Goal: Task Accomplishment & Management: Use online tool/utility

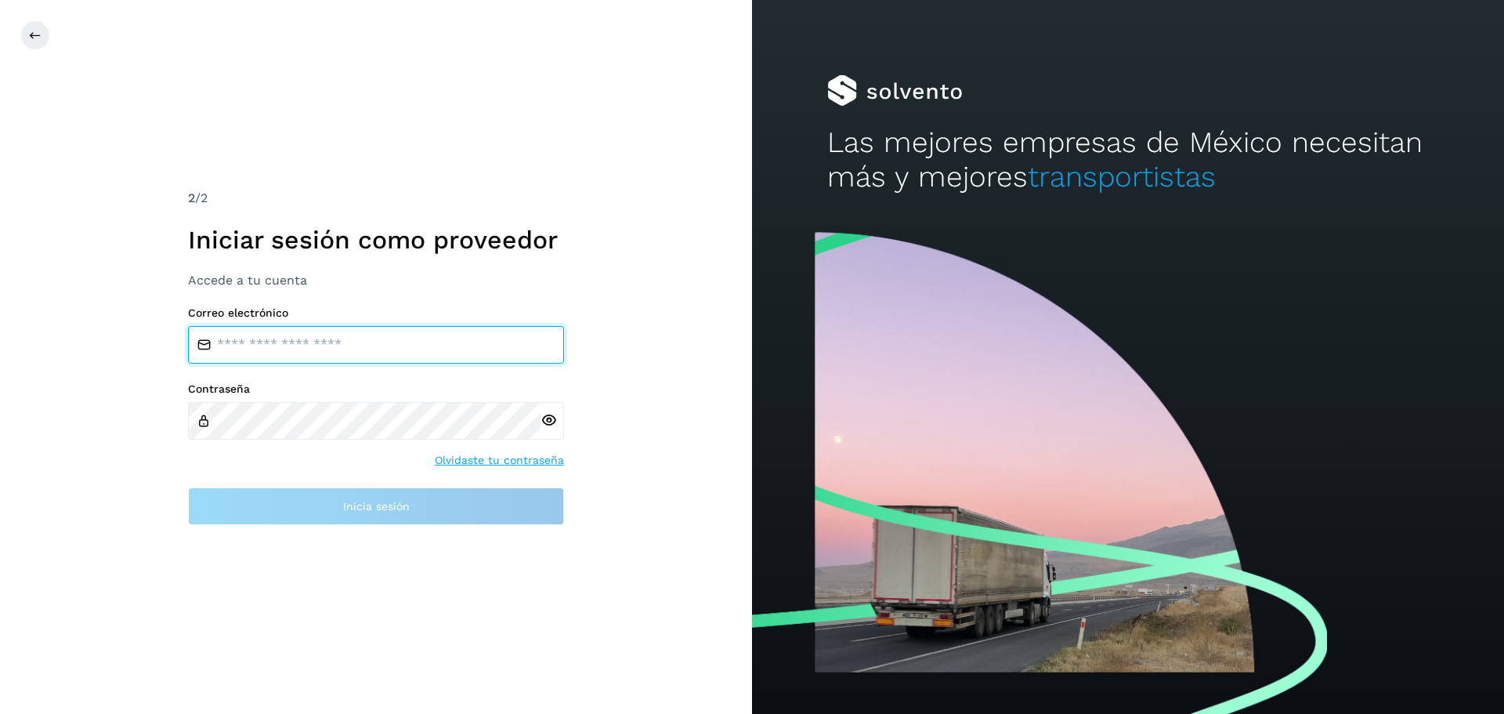
type input "**********"
click at [407, 344] on input "**********" at bounding box center [376, 345] width 376 height 38
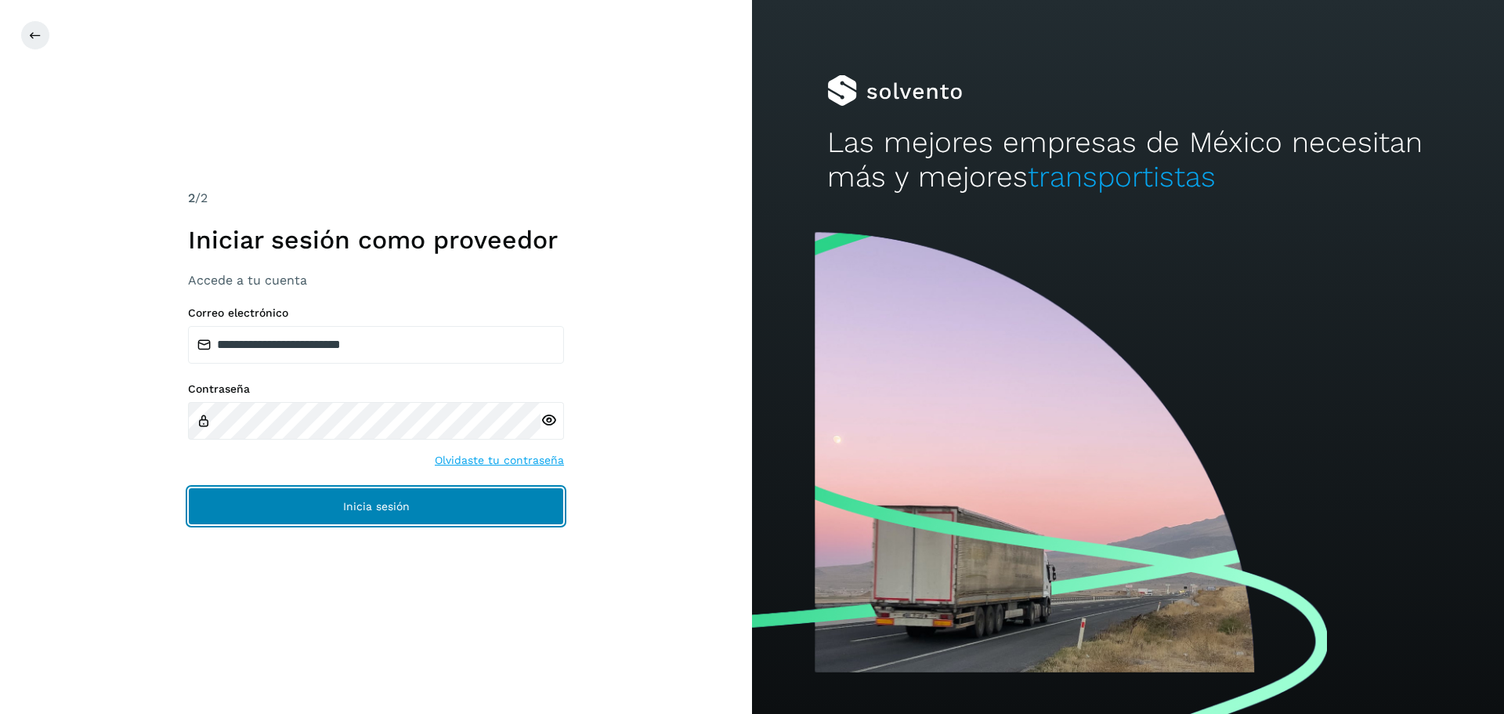
click at [375, 506] on span "Inicia sesión" at bounding box center [376, 506] width 67 height 11
click at [374, 508] on span "Inicia sesión" at bounding box center [376, 506] width 67 height 11
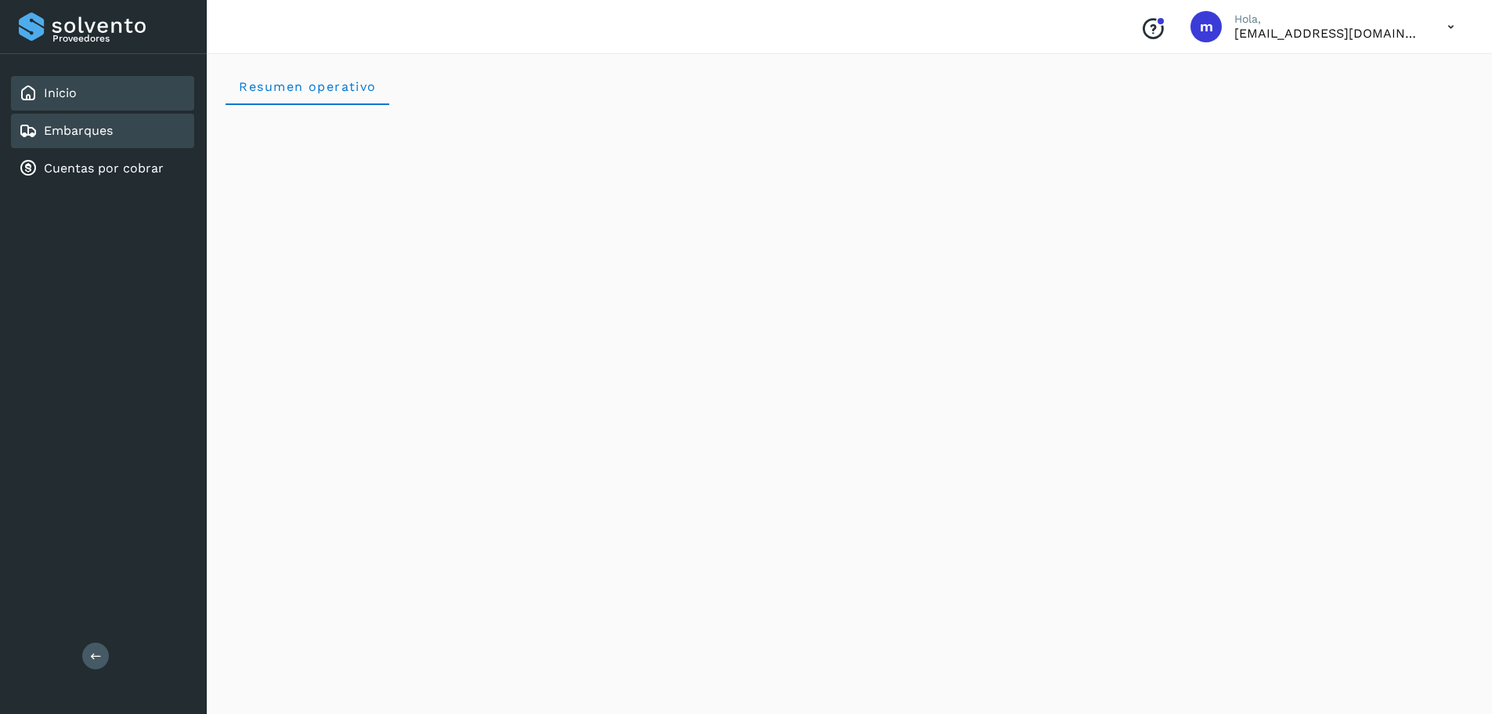
click at [67, 130] on link "Embarques" at bounding box center [78, 130] width 69 height 15
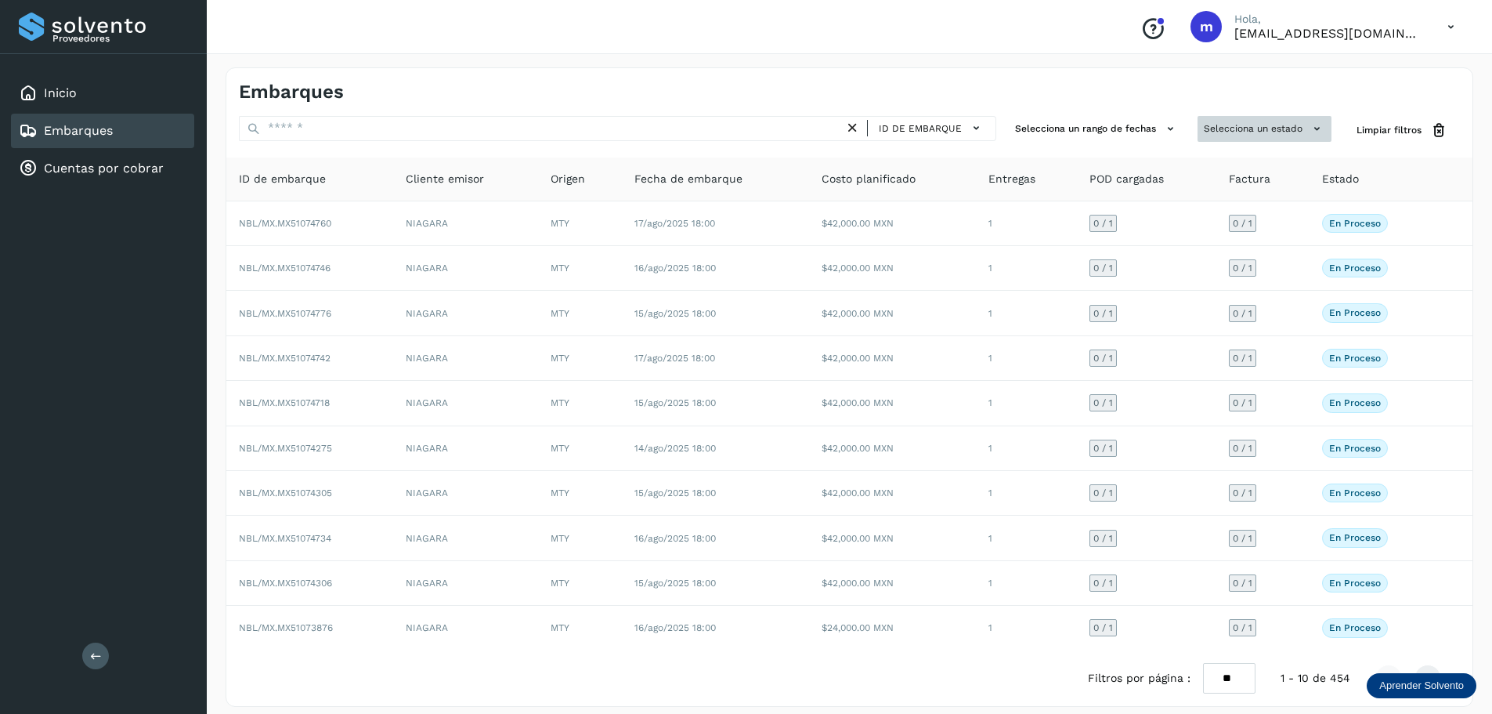
click at [1330, 132] on button "Selecciona un estado" at bounding box center [1265, 129] width 134 height 26
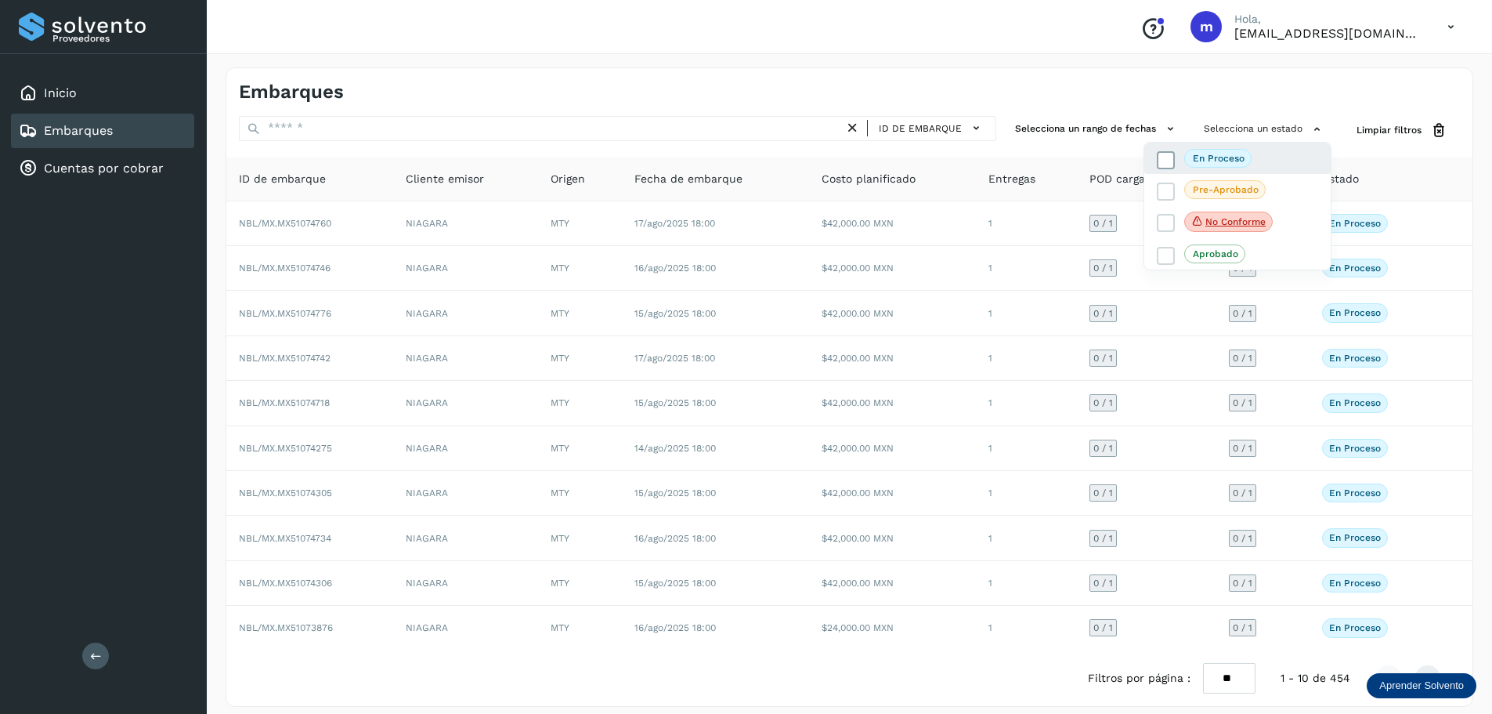
click at [1241, 154] on p "En proceso" at bounding box center [1219, 158] width 52 height 11
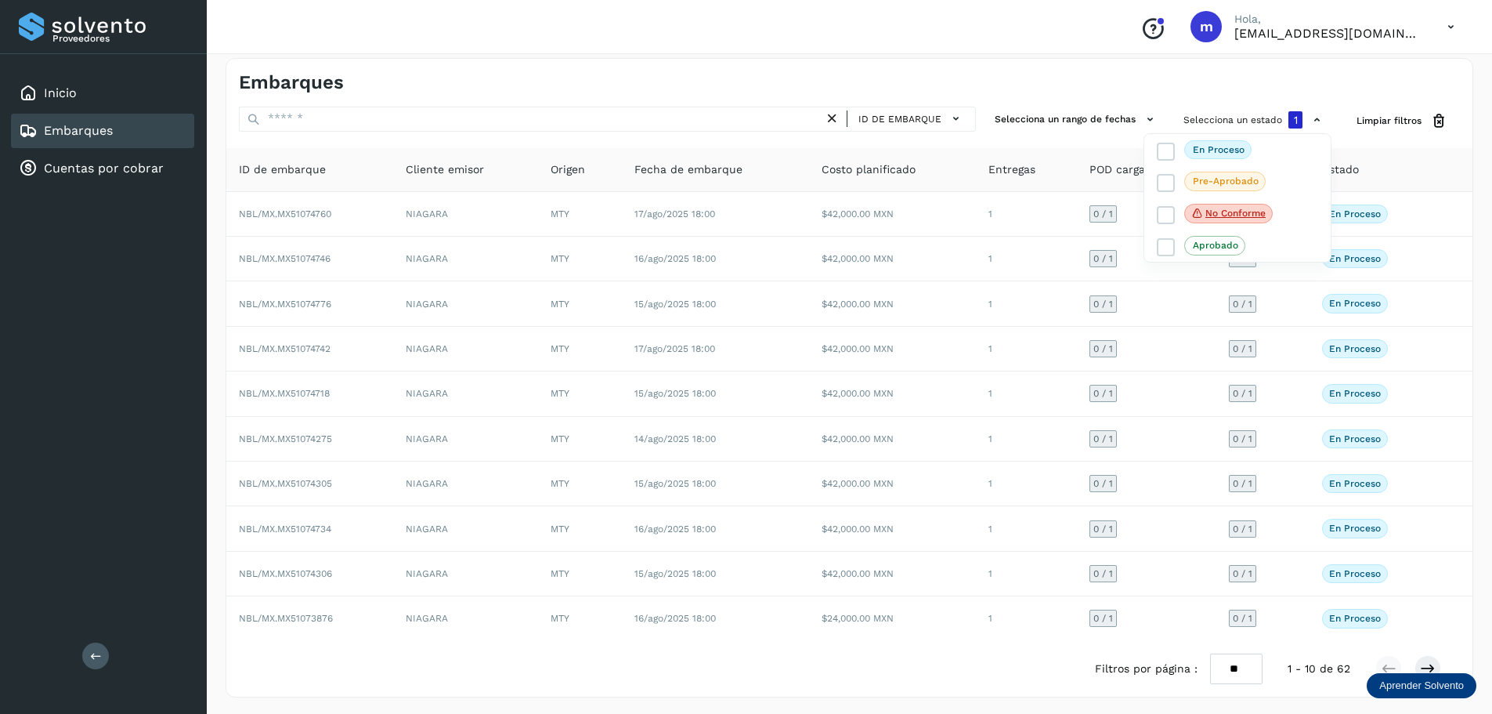
scroll to position [12, 0]
click at [1434, 662] on div at bounding box center [746, 357] width 1492 height 714
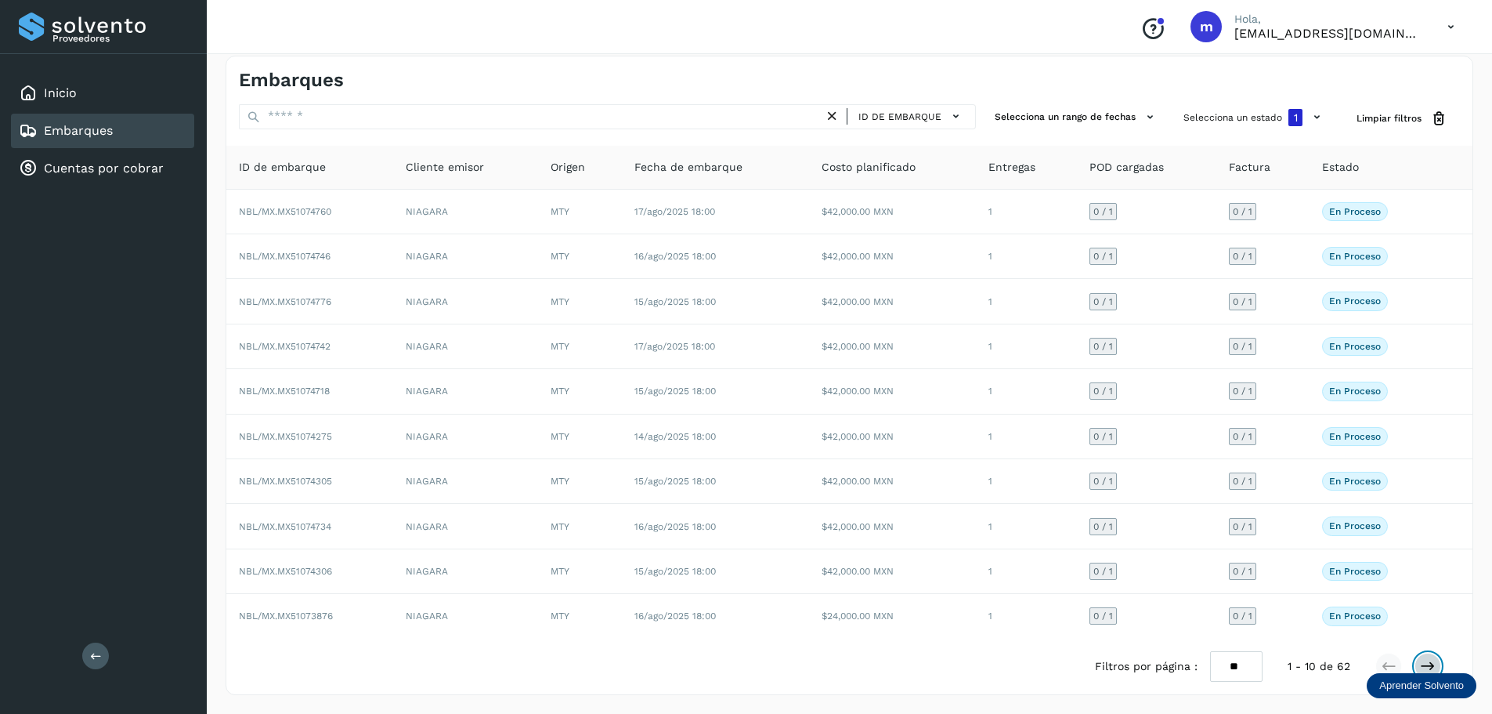
click at [1426, 664] on icon at bounding box center [1428, 666] width 16 height 16
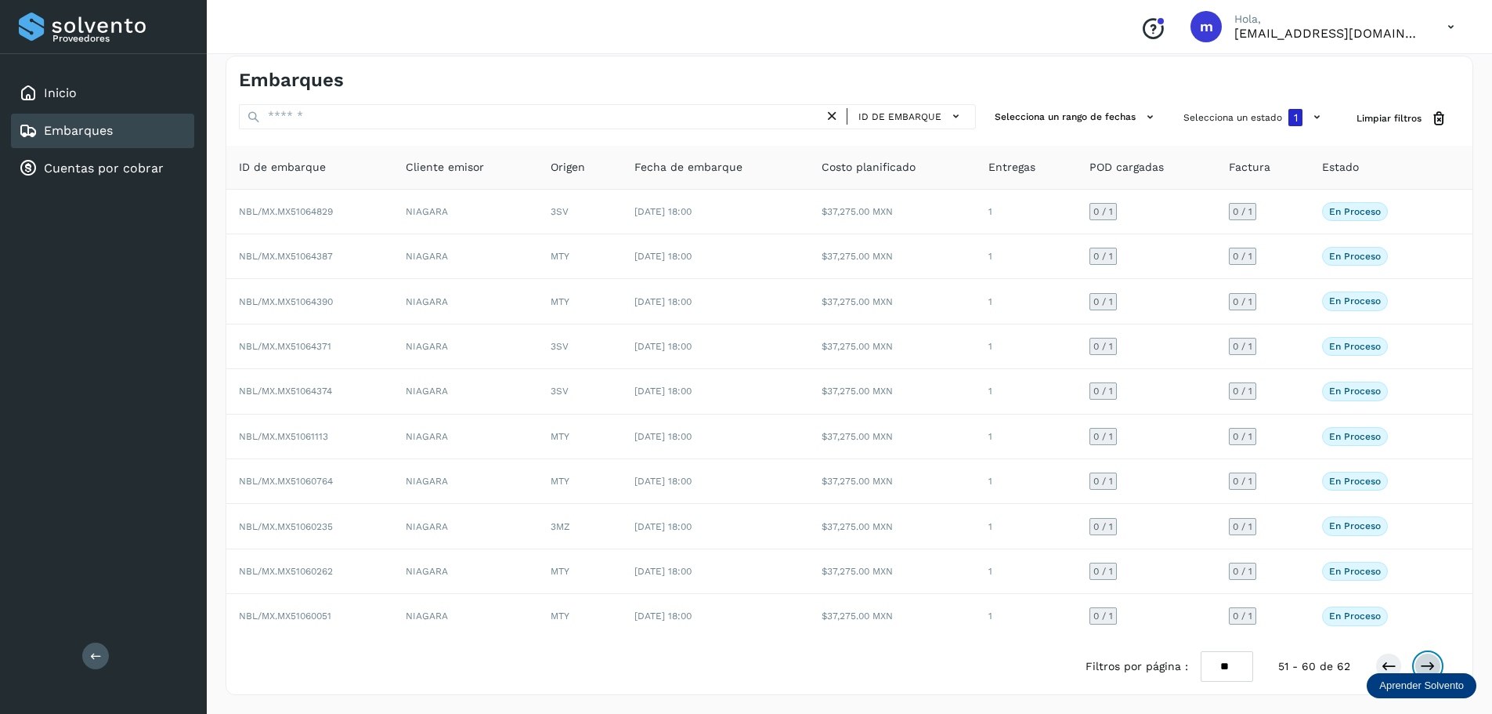
click at [1426, 664] on icon at bounding box center [1428, 666] width 16 height 16
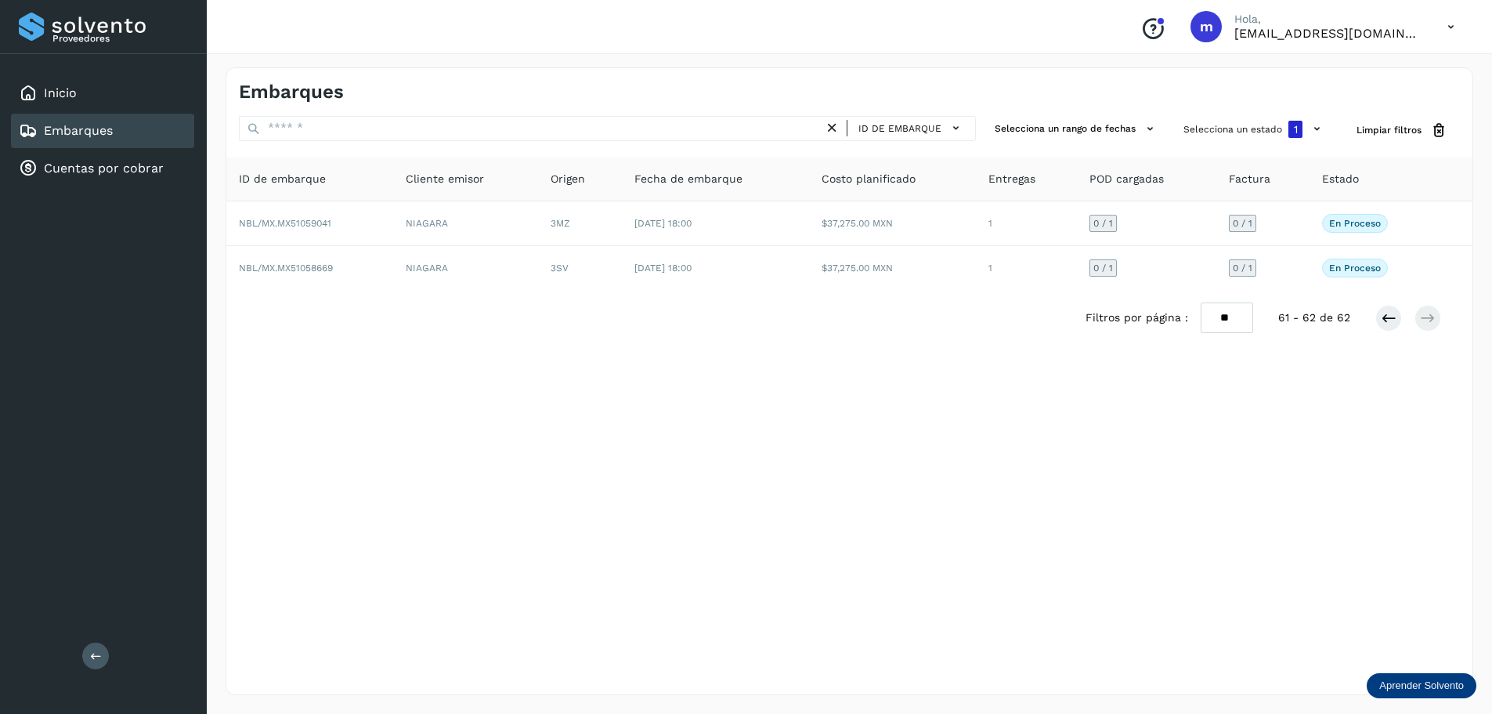
scroll to position [0, 0]
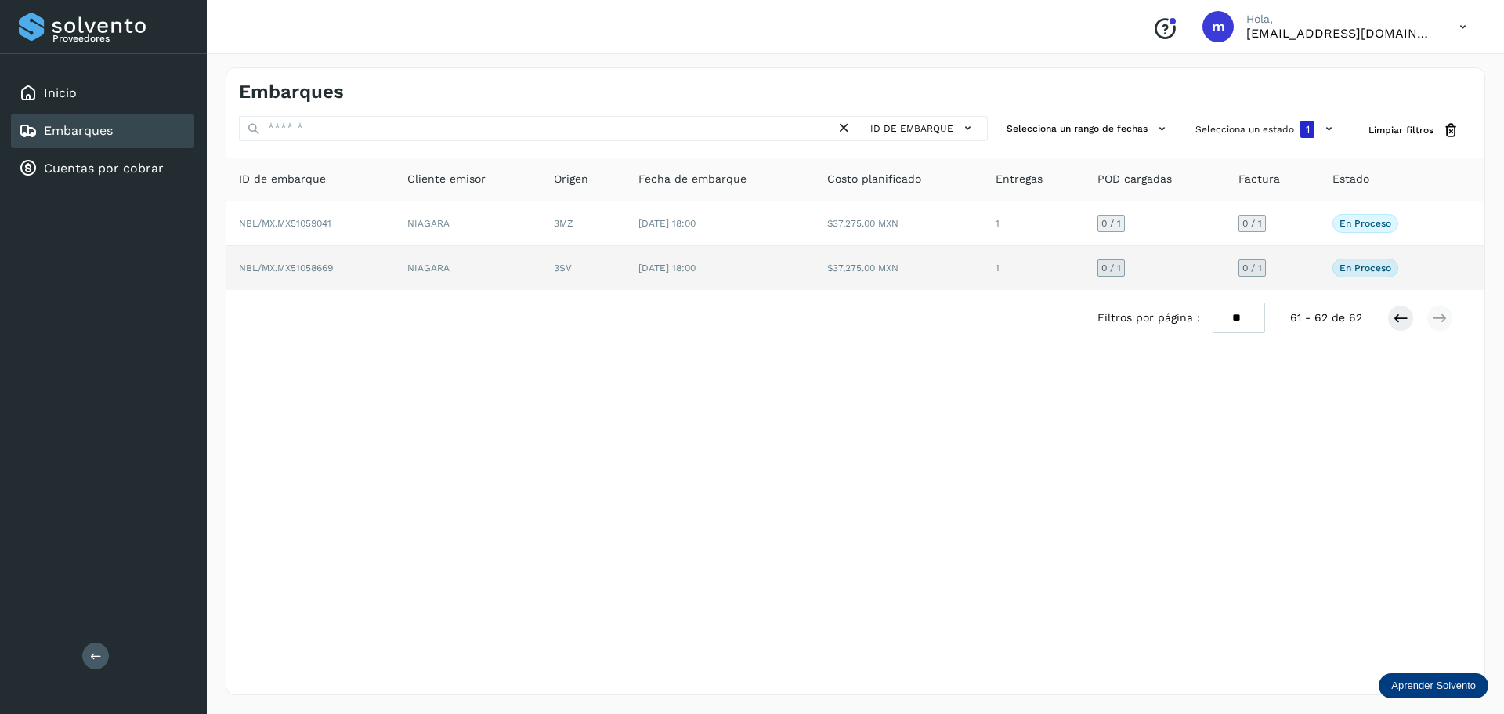
click at [322, 272] on span "NBL/MX.MX51058669" at bounding box center [286, 267] width 94 height 11
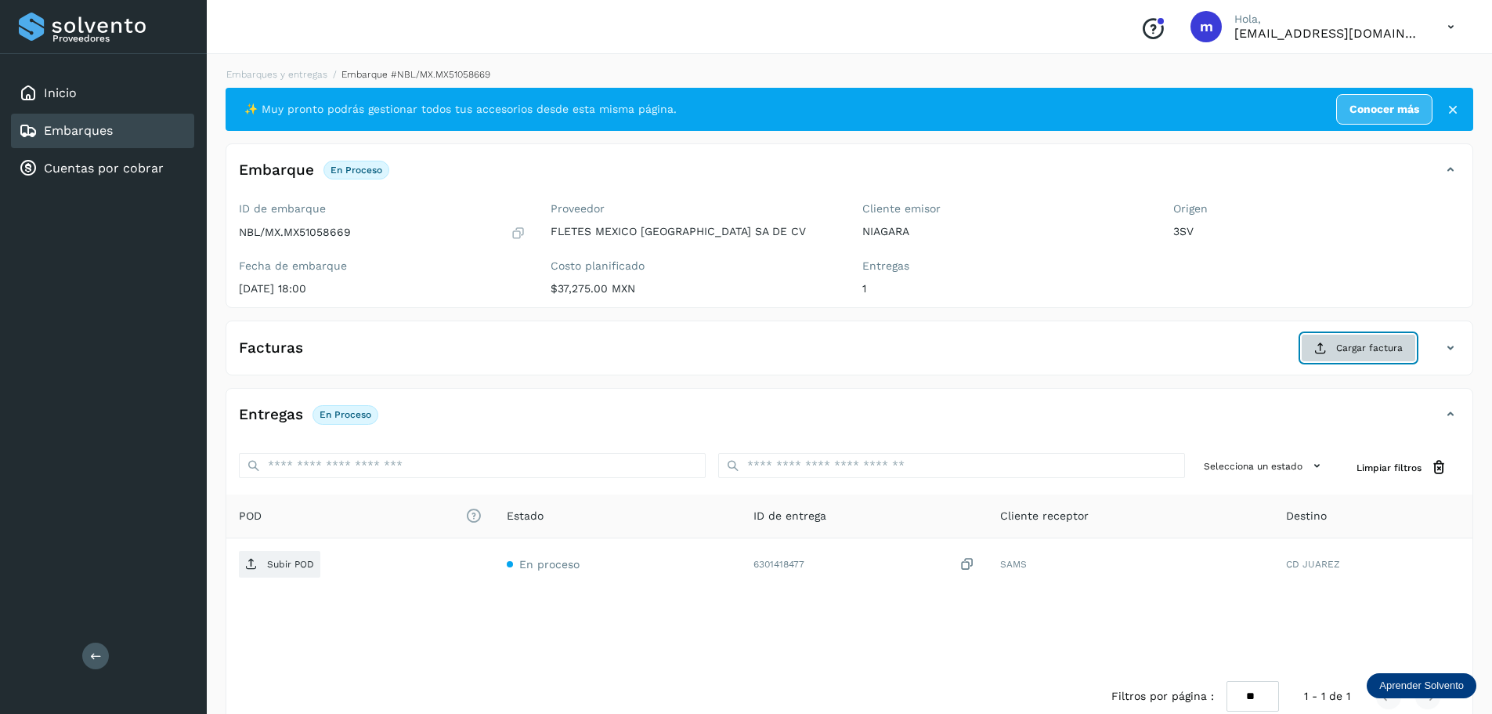
click at [1360, 351] on span "Cargar factura" at bounding box center [1369, 348] width 67 height 14
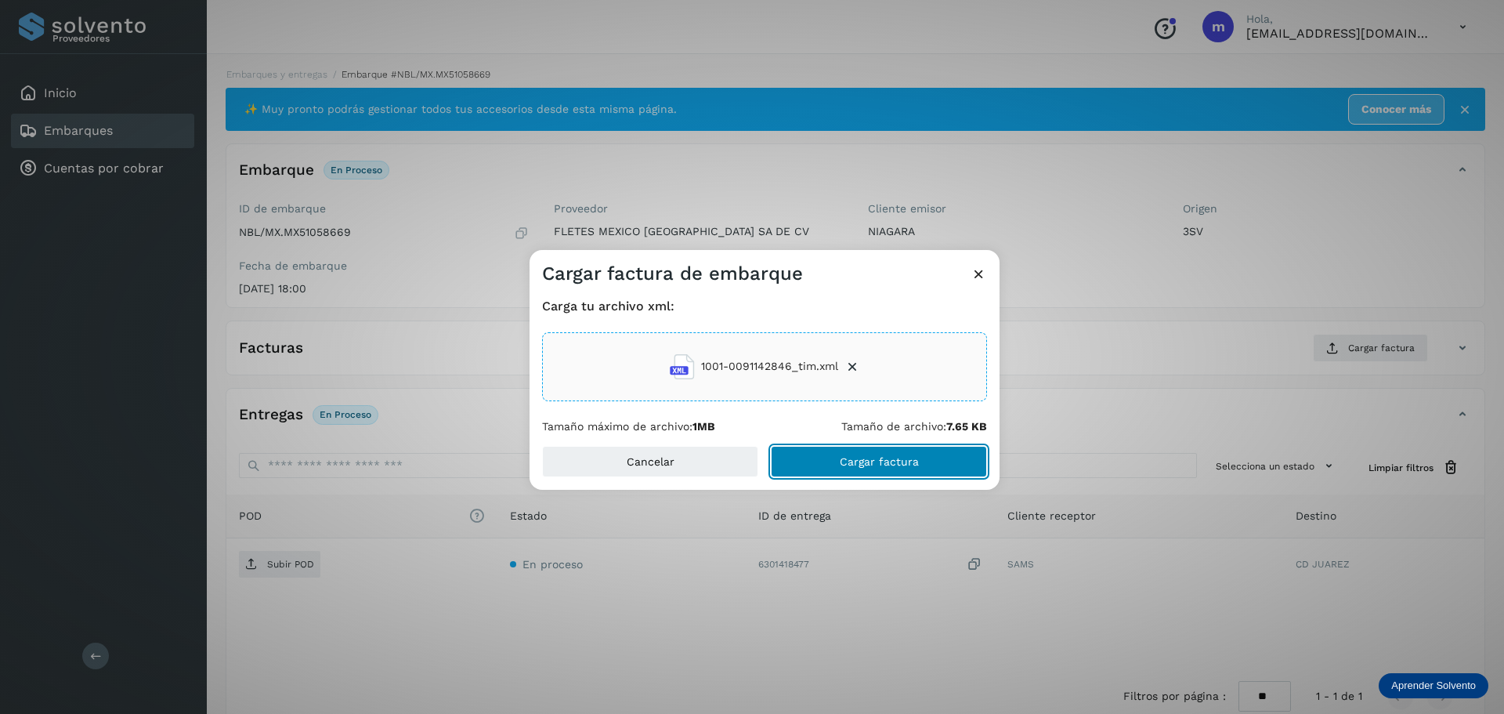
click at [867, 465] on span "Cargar factura" at bounding box center [879, 461] width 79 height 11
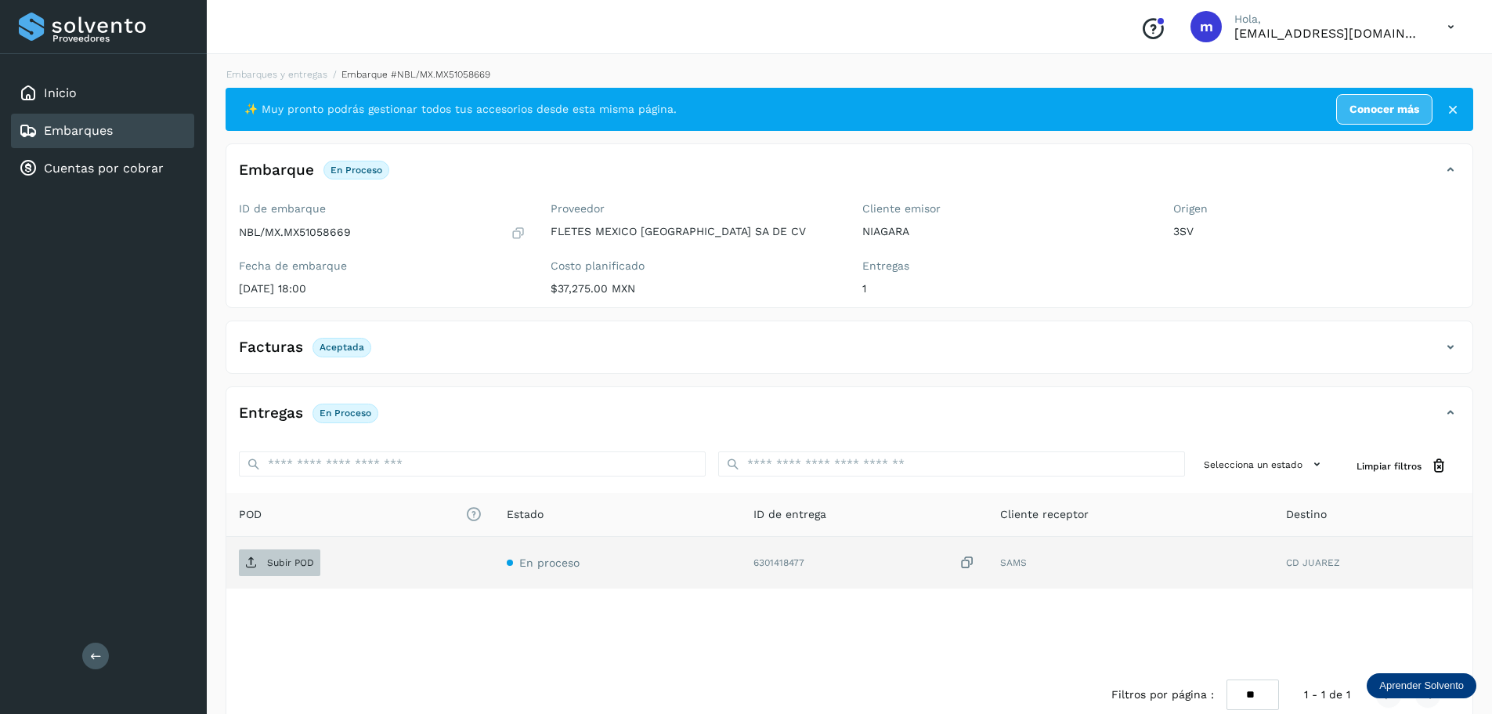
click at [290, 562] on p "Subir POD" at bounding box center [290, 562] width 47 height 11
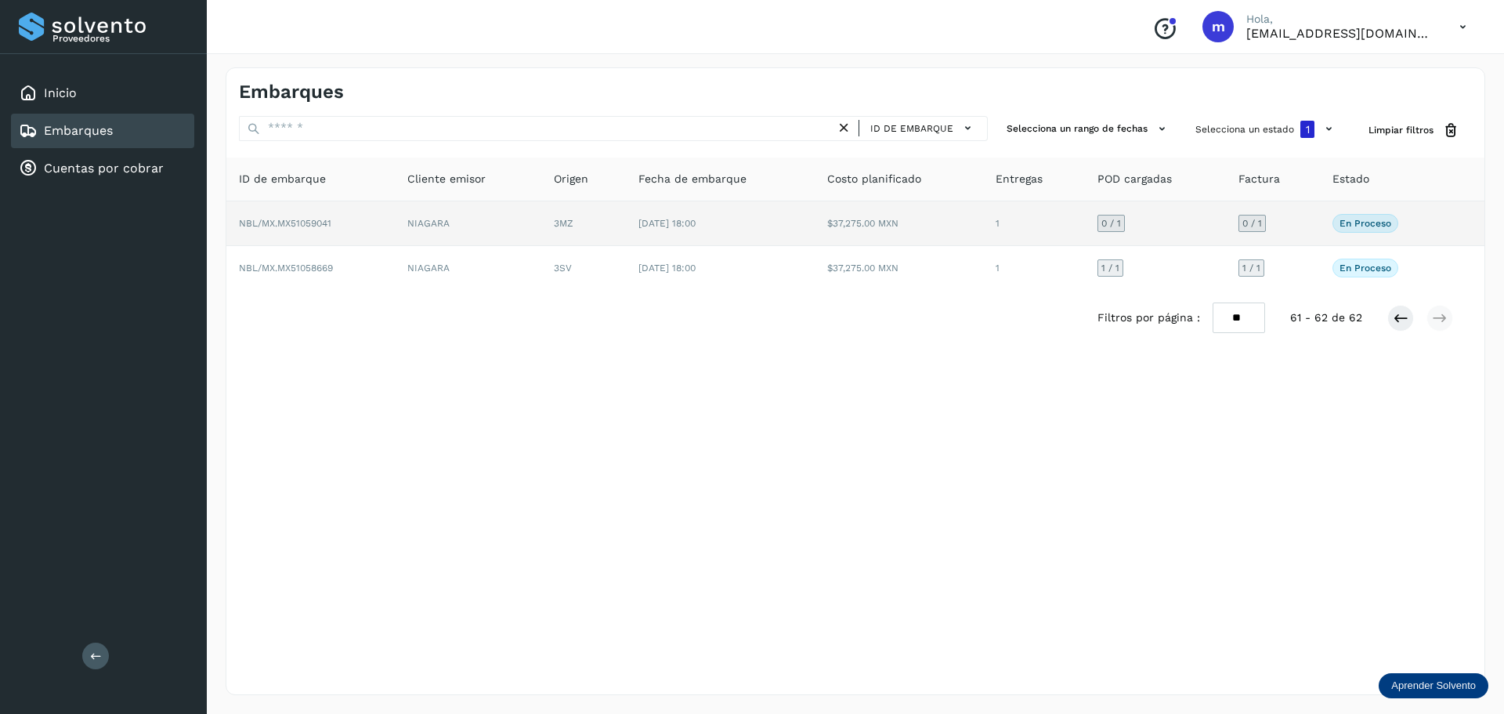
click at [308, 222] on span "NBL/MX.MX51059041" at bounding box center [285, 223] width 92 height 11
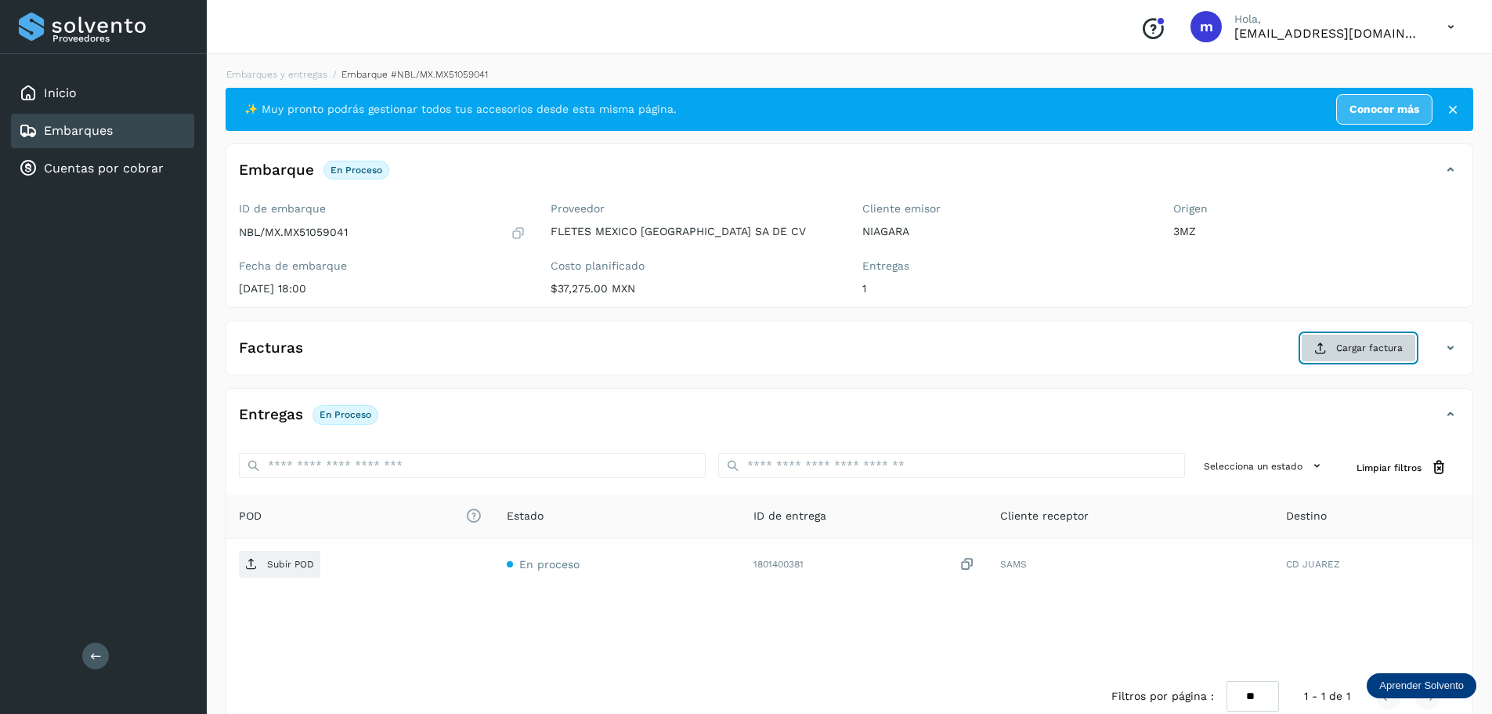
click at [1373, 346] on span "Cargar factura" at bounding box center [1369, 348] width 67 height 14
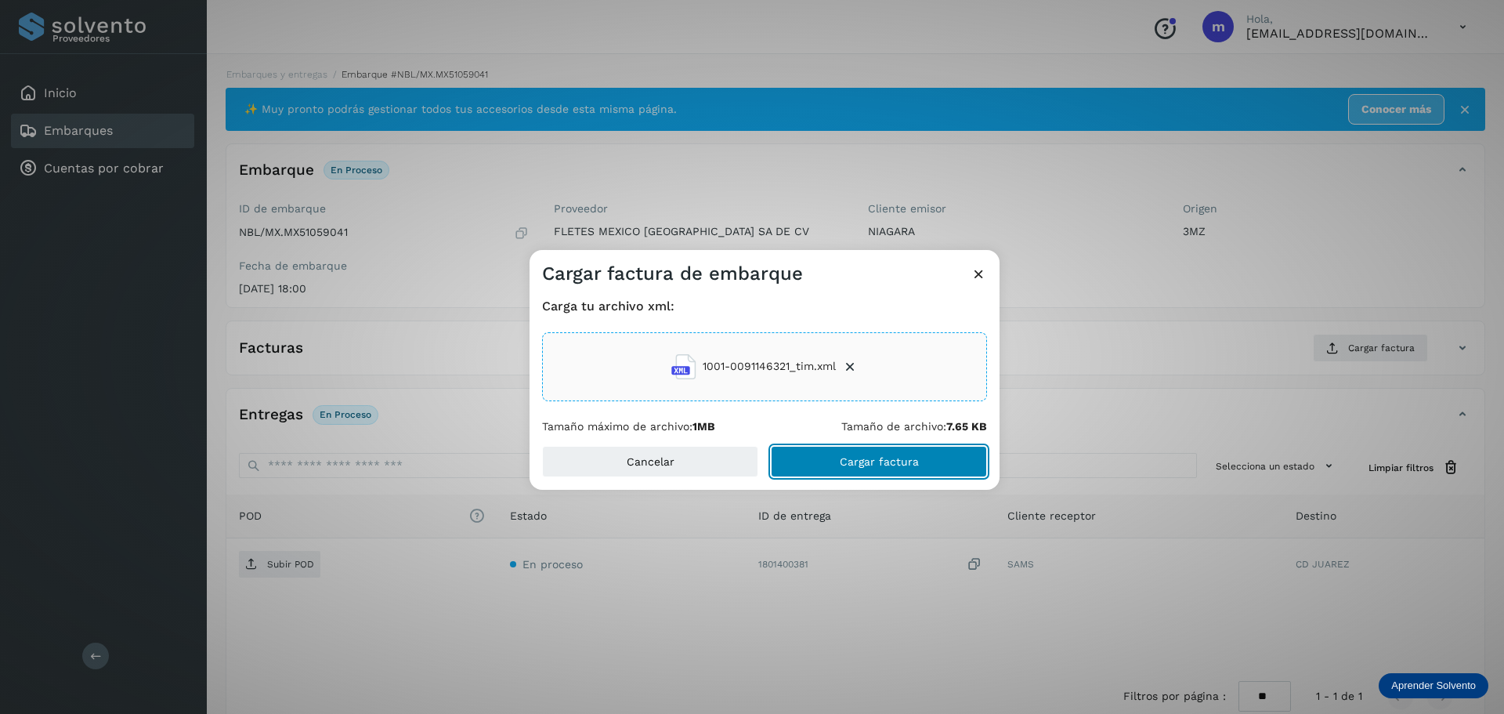
click at [852, 469] on button "Cargar factura" at bounding box center [879, 461] width 216 height 31
click at [287, 568] on div "Cargar factura de embarque Carga tu archivo xml: 1001-0091146321_tim.xml Tamaño…" at bounding box center [752, 357] width 1504 height 714
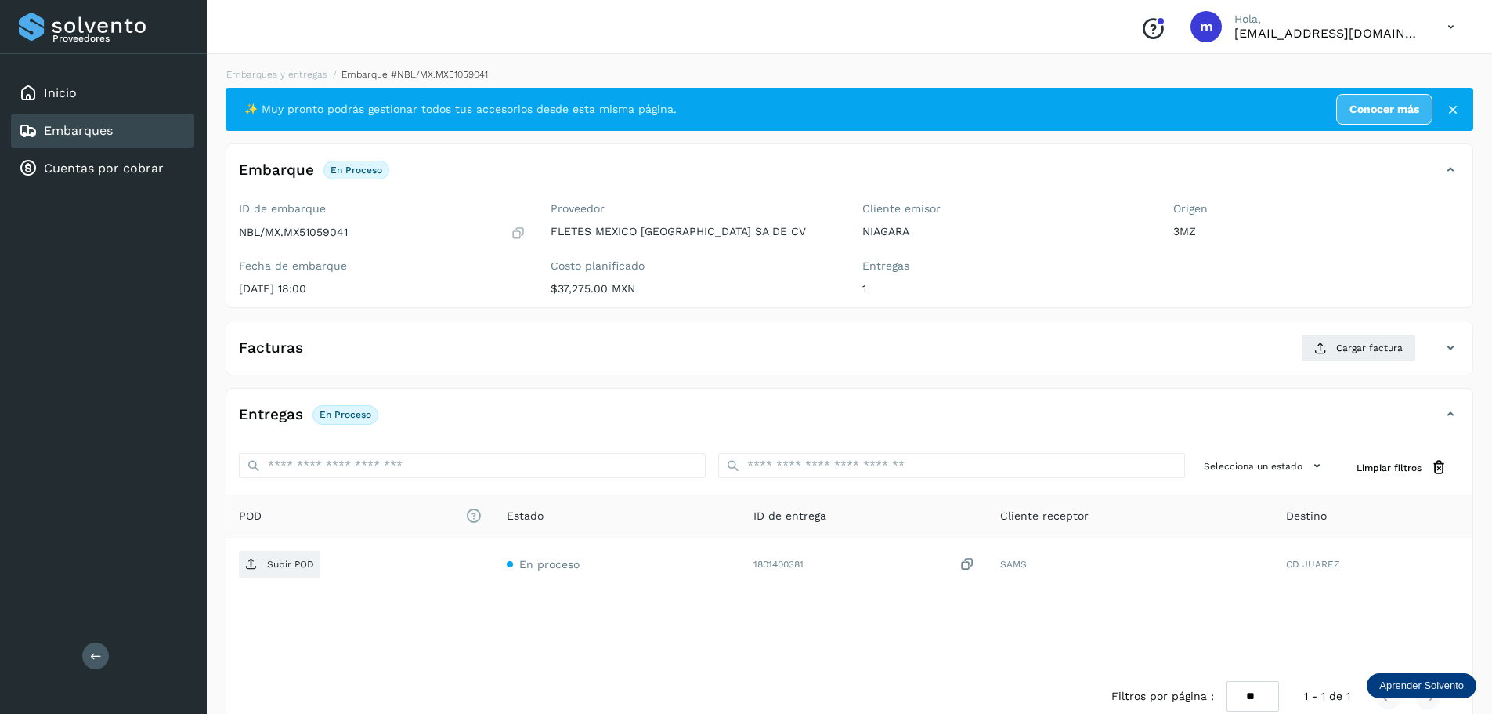
click at [287, 568] on p "Subir POD" at bounding box center [290, 564] width 47 height 11
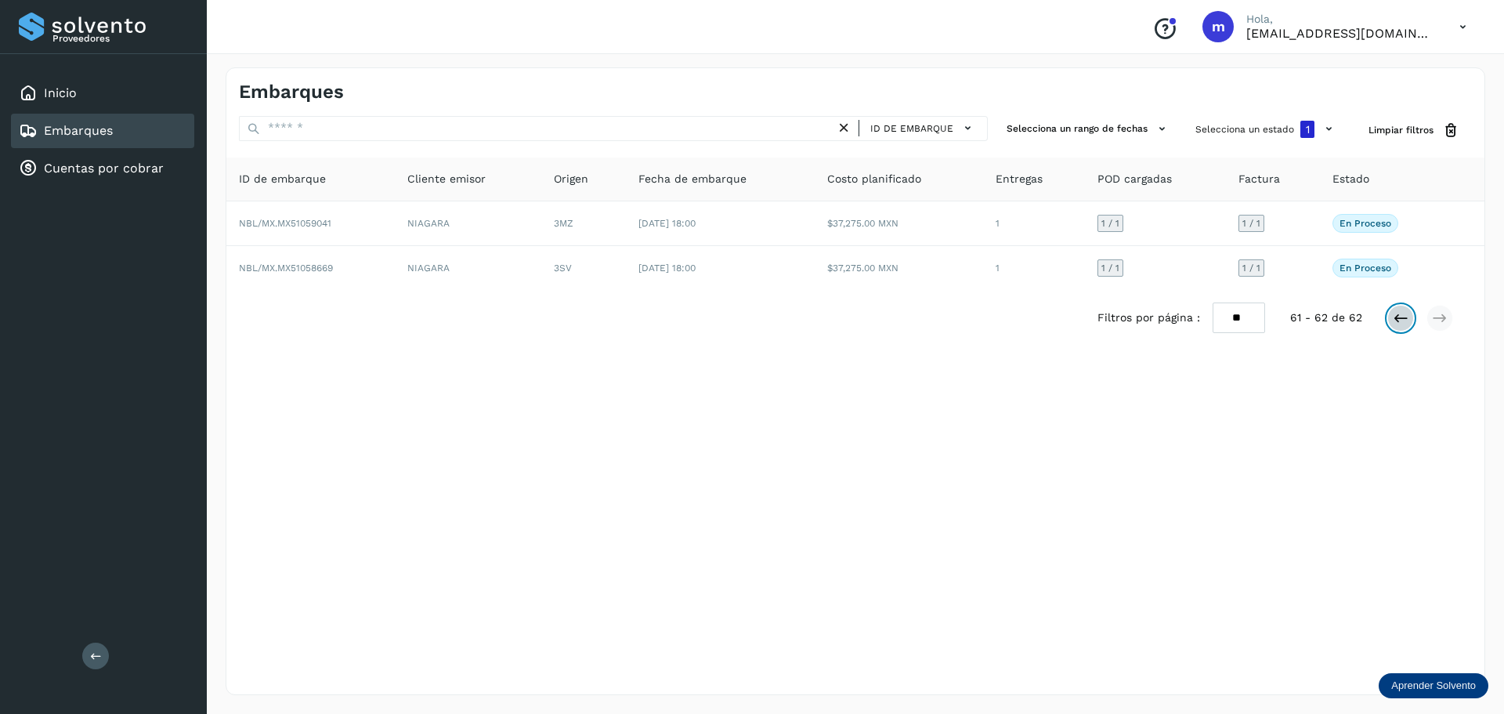
click at [1407, 320] on icon at bounding box center [1401, 318] width 16 height 16
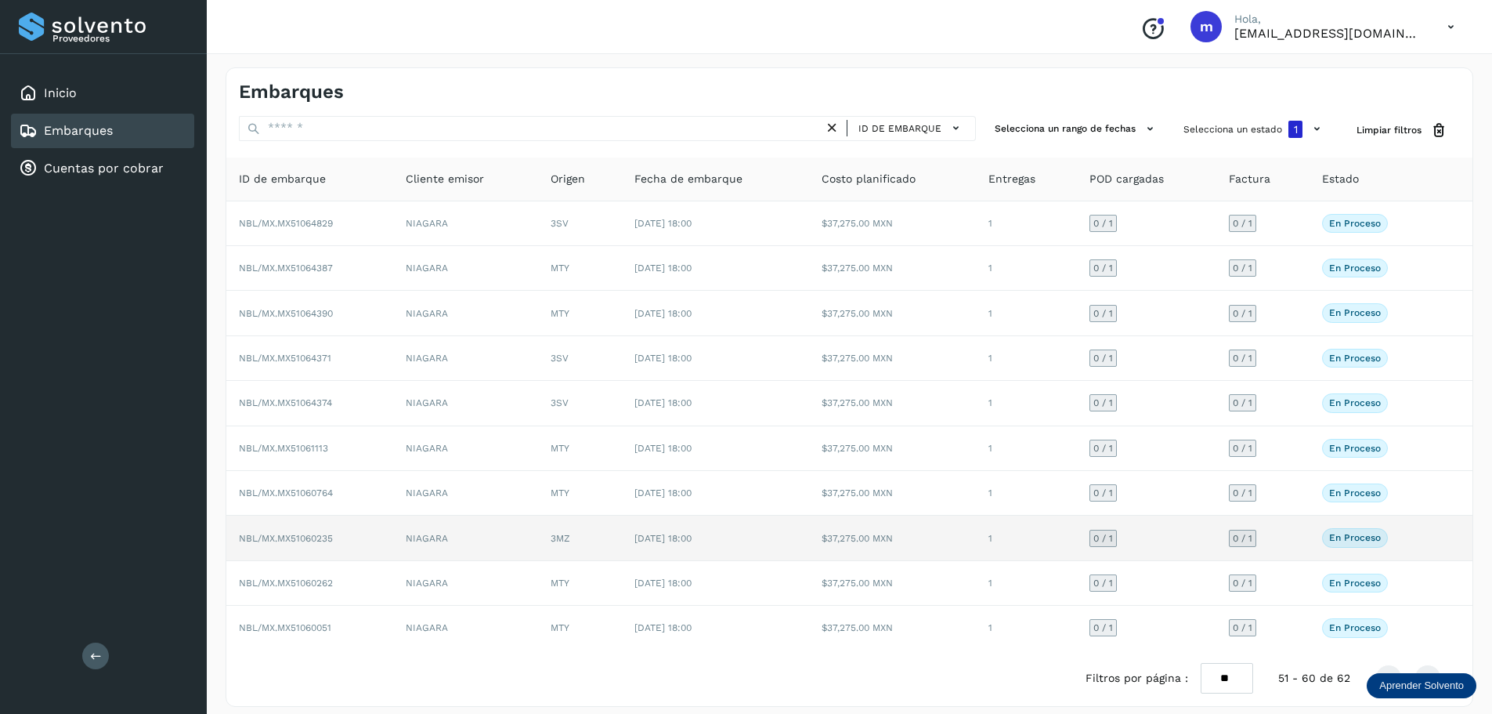
click at [263, 540] on span "NBL/MX.MX51060235" at bounding box center [286, 538] width 94 height 11
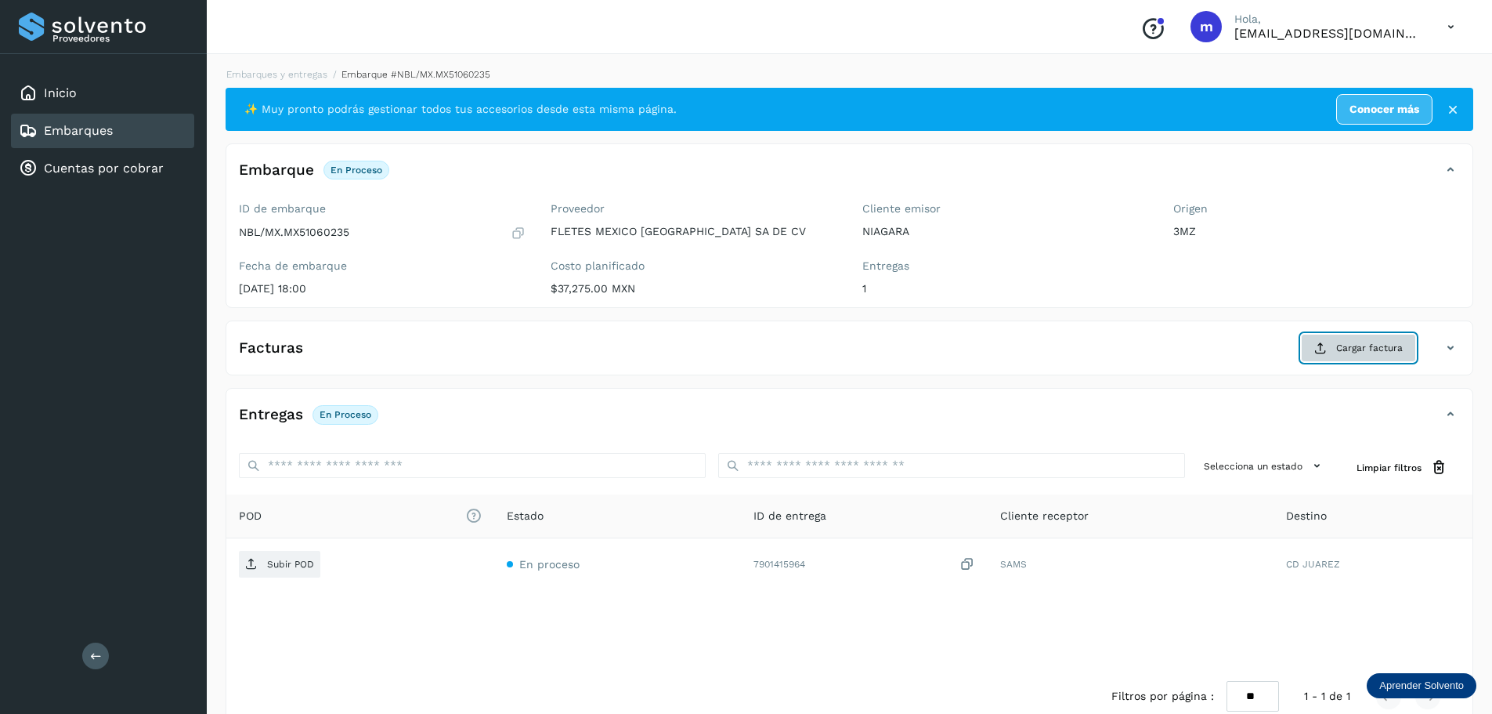
click at [1376, 350] on span "Cargar factura" at bounding box center [1369, 348] width 67 height 14
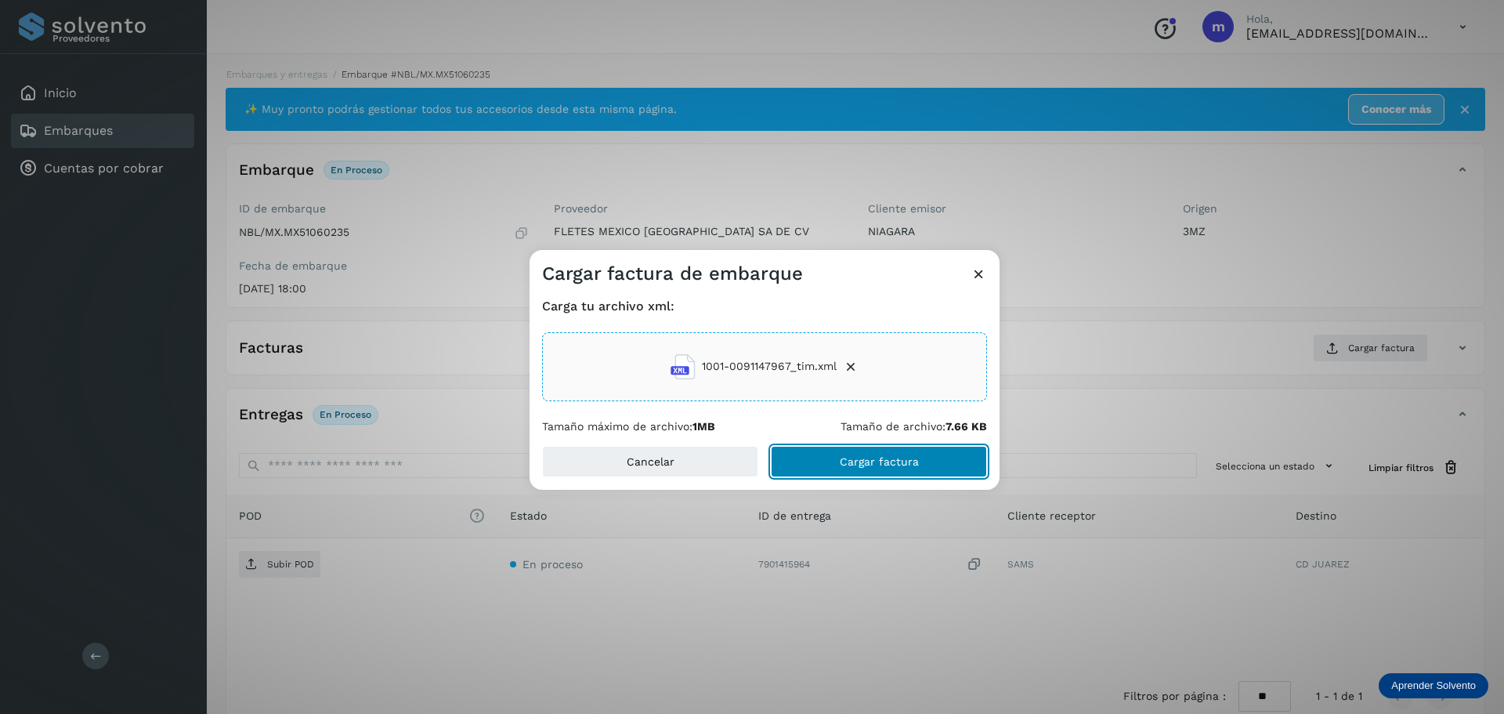
click at [902, 458] on span "Cargar factura" at bounding box center [879, 461] width 79 height 11
click at [276, 564] on div "Cargar factura de embarque Carga tu archivo xml: 1001-0091147967_tim.xml Tamaño…" at bounding box center [752, 357] width 1504 height 714
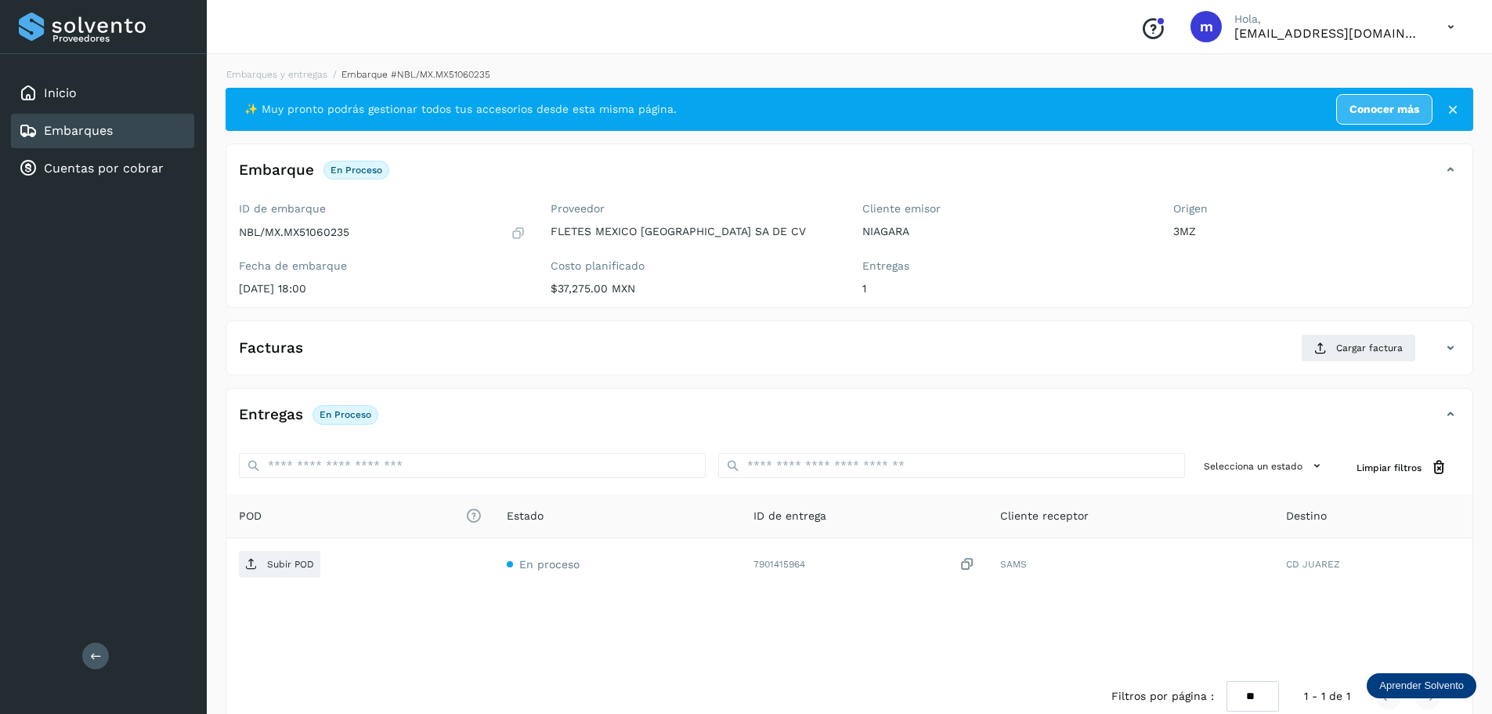
click at [276, 564] on p "Subir POD" at bounding box center [290, 564] width 47 height 11
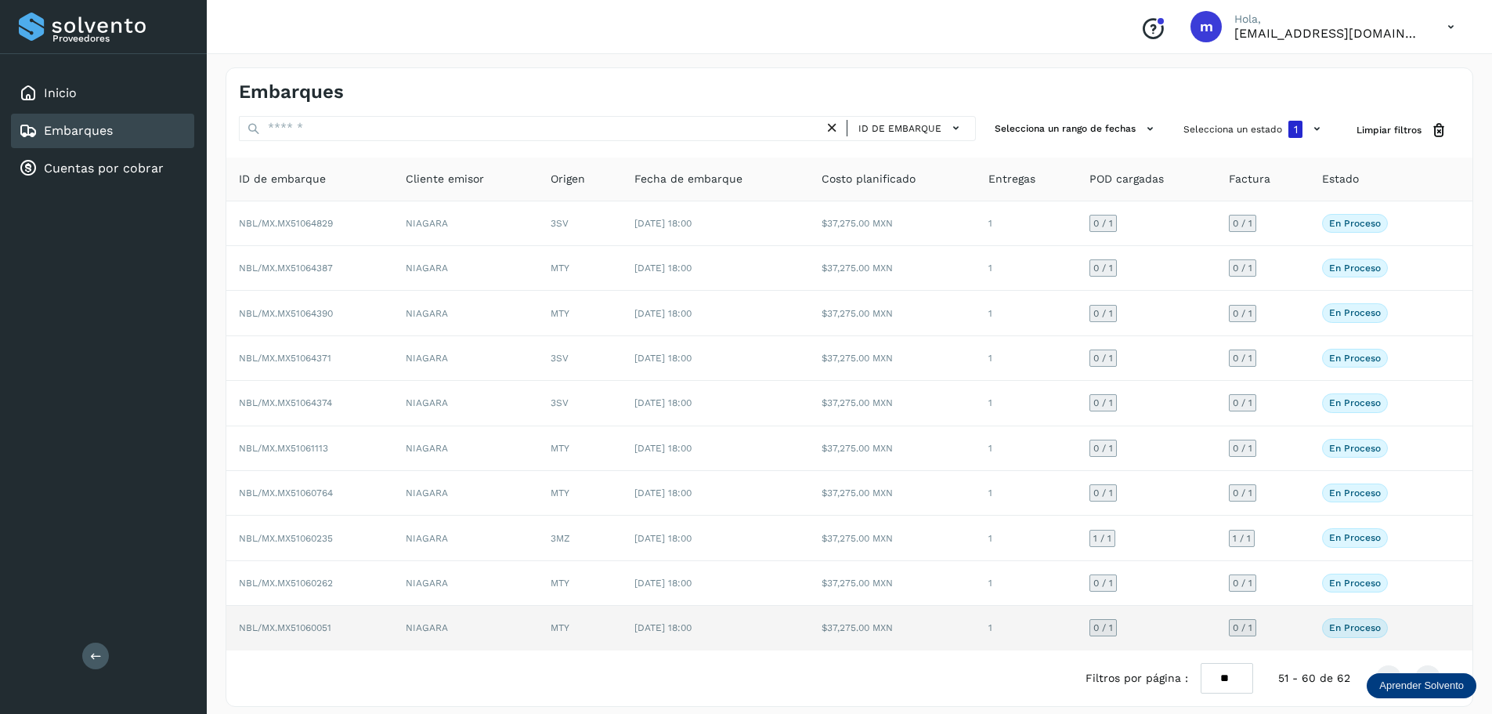
click at [307, 624] on span "NBL/MX.MX51060051" at bounding box center [285, 627] width 92 height 11
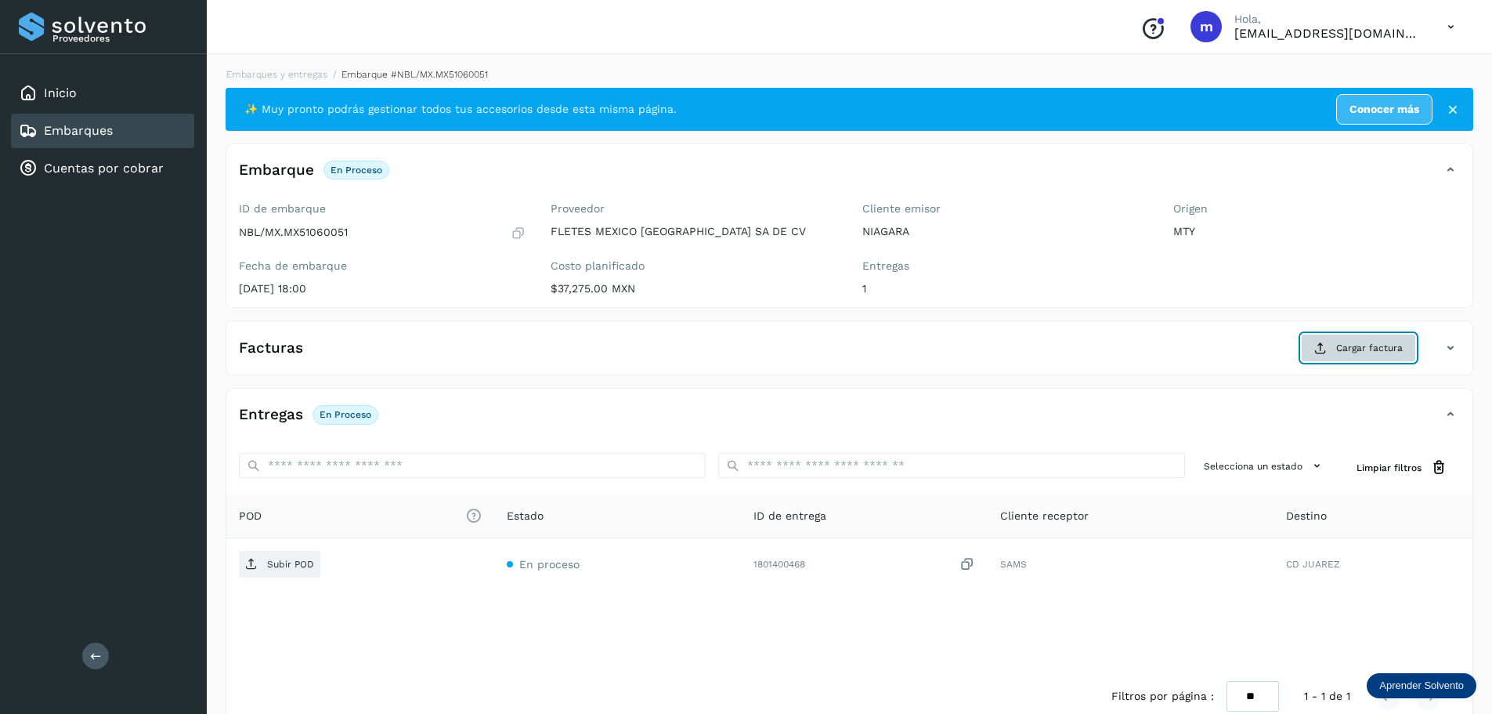
click at [1337, 350] on span "Cargar factura" at bounding box center [1369, 348] width 67 height 14
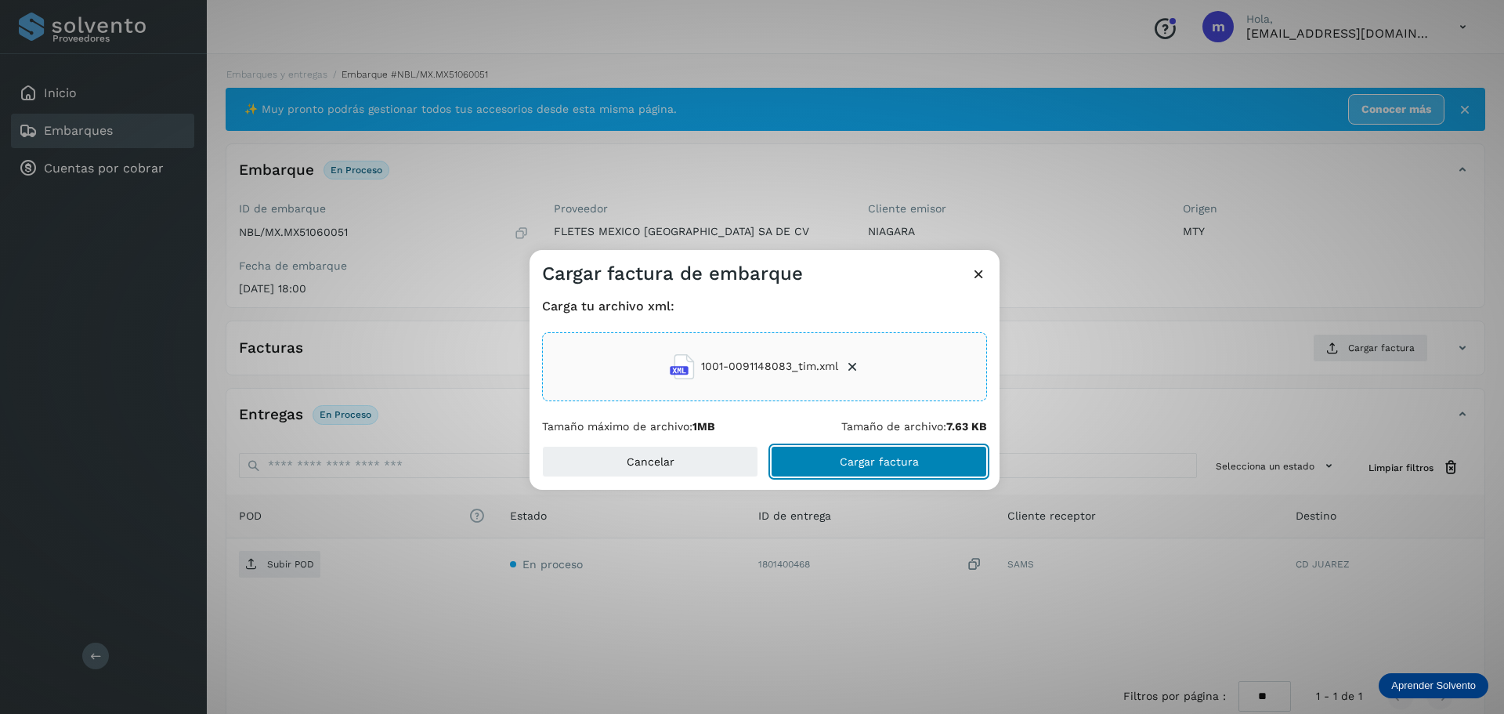
click at [878, 458] on span "Cargar factura" at bounding box center [879, 461] width 79 height 11
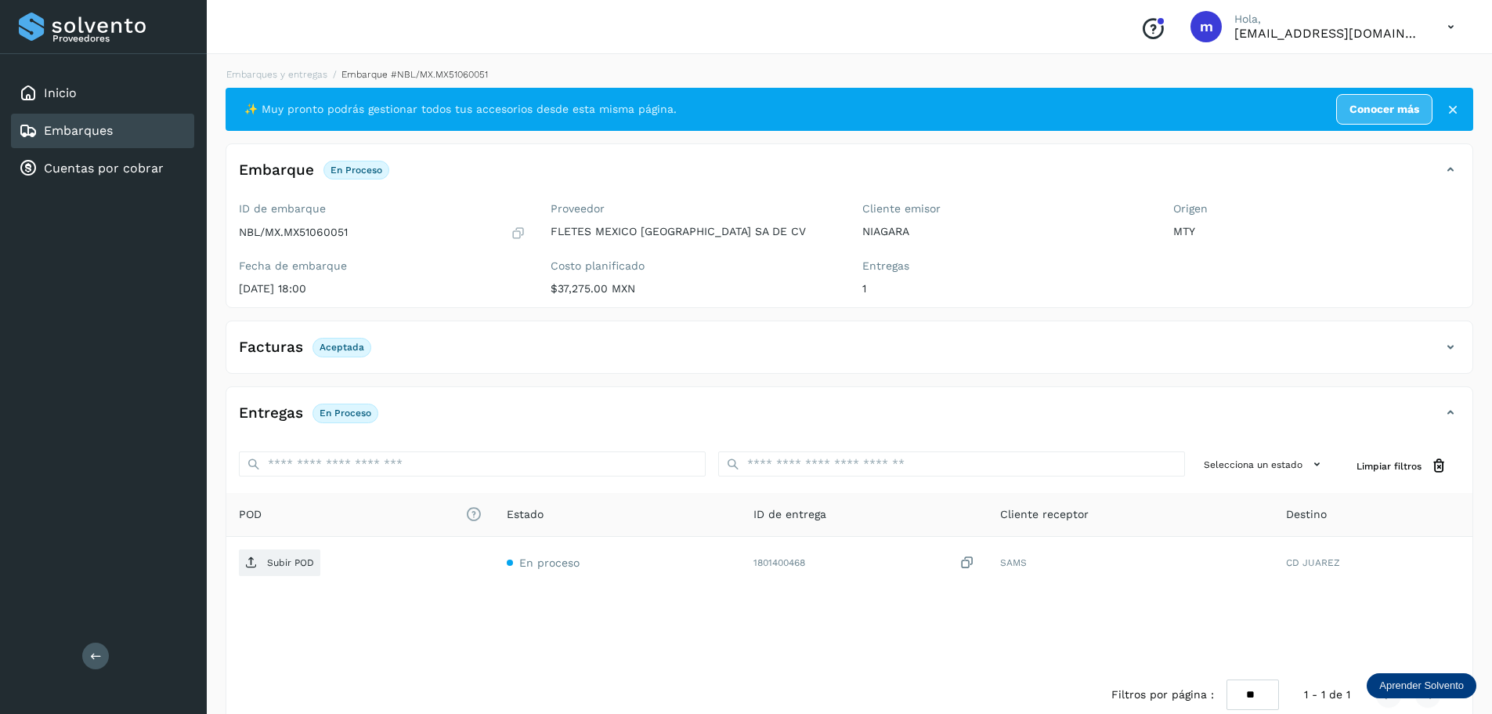
click at [280, 562] on p "Subir POD" at bounding box center [290, 562] width 47 height 11
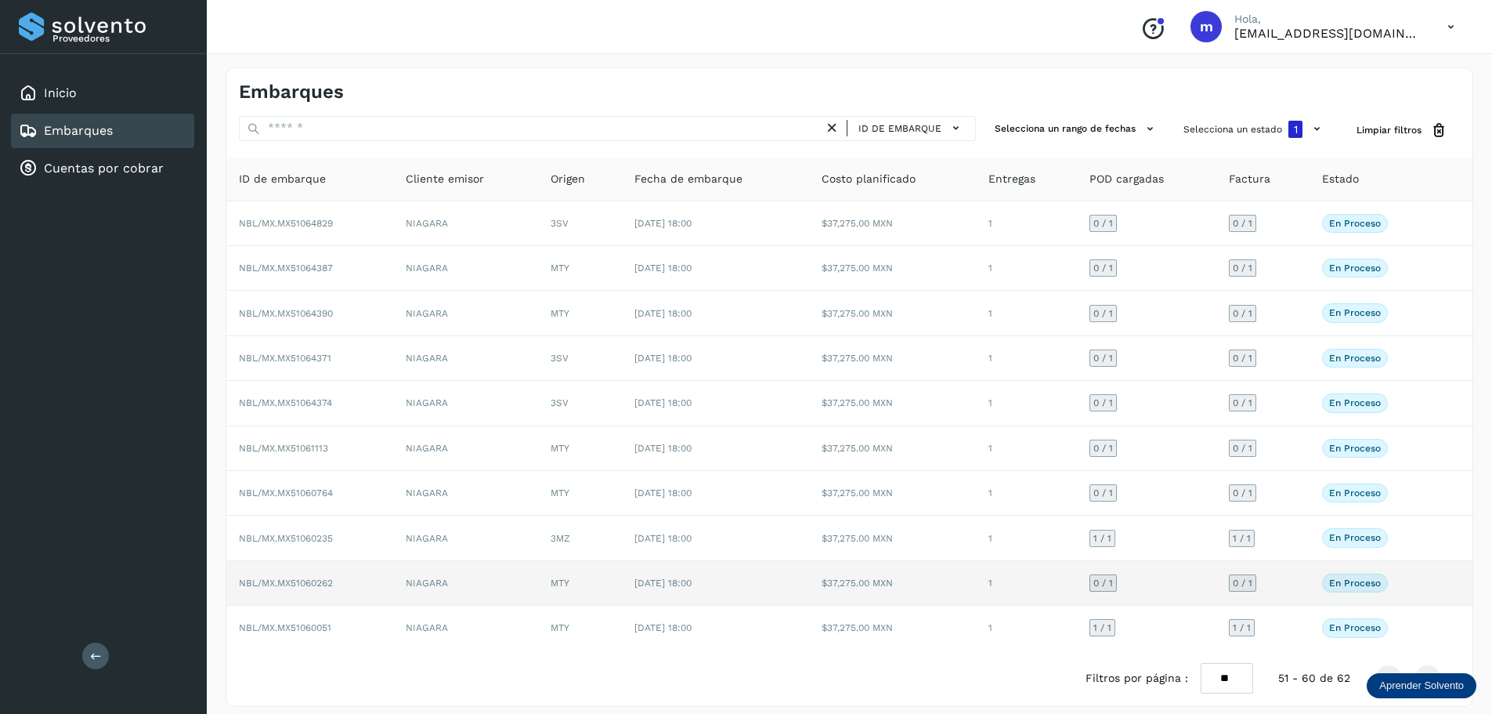
click at [318, 583] on span "NBL/MX.MX51060262" at bounding box center [286, 582] width 94 height 11
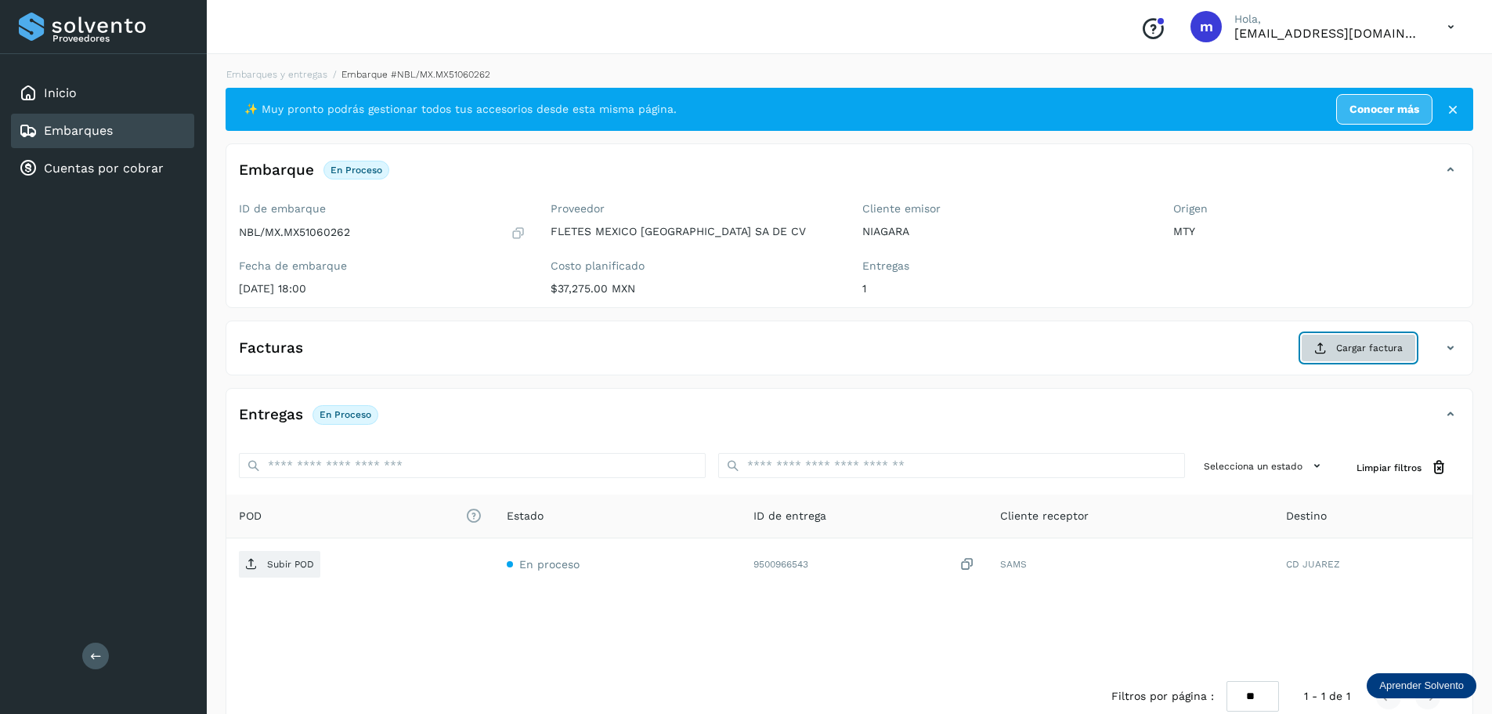
click at [1375, 349] on span "Cargar factura" at bounding box center [1369, 348] width 67 height 14
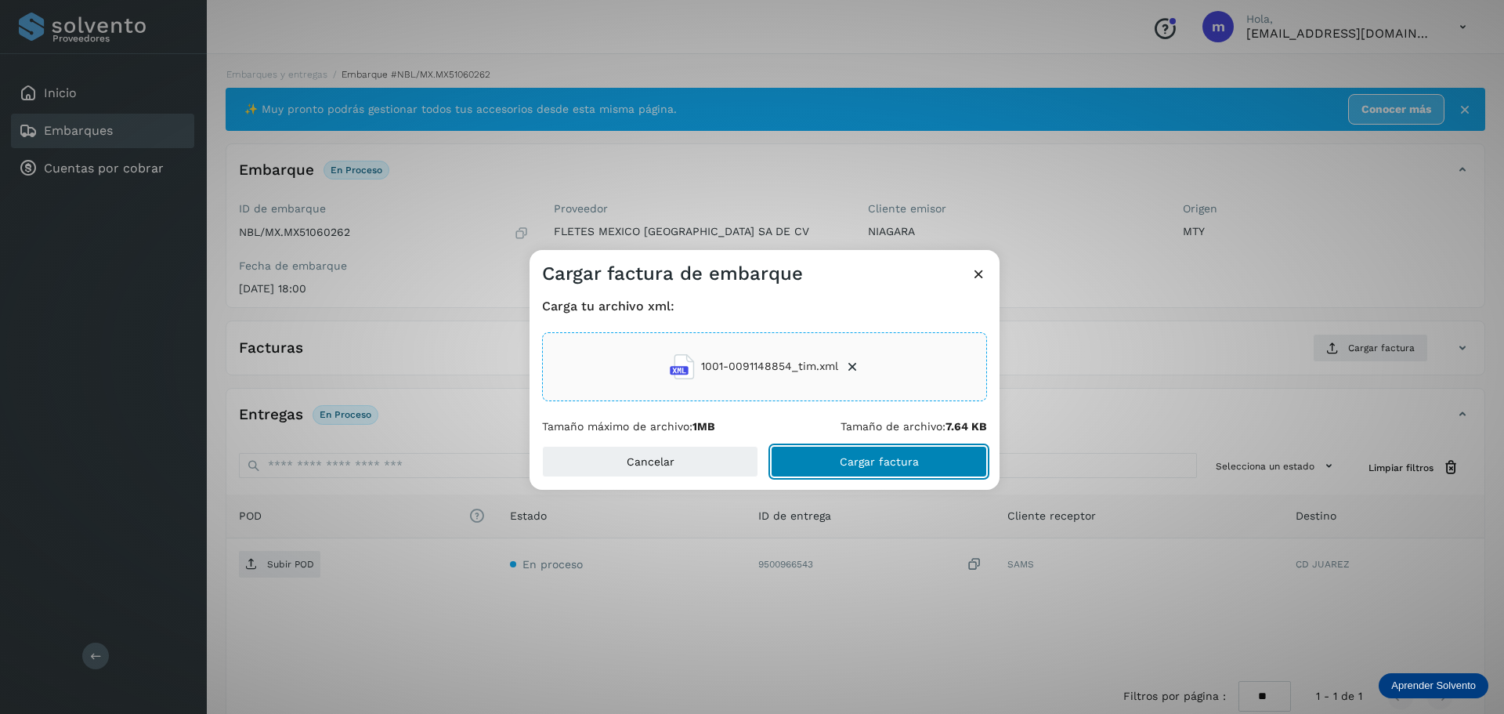
click at [855, 461] on span "Cargar factura" at bounding box center [879, 461] width 79 height 11
click at [269, 564] on div "Cargar factura de embarque Carga tu archivo xml: 1001-0091148854_tim.xml Tamaño…" at bounding box center [752, 357] width 1504 height 714
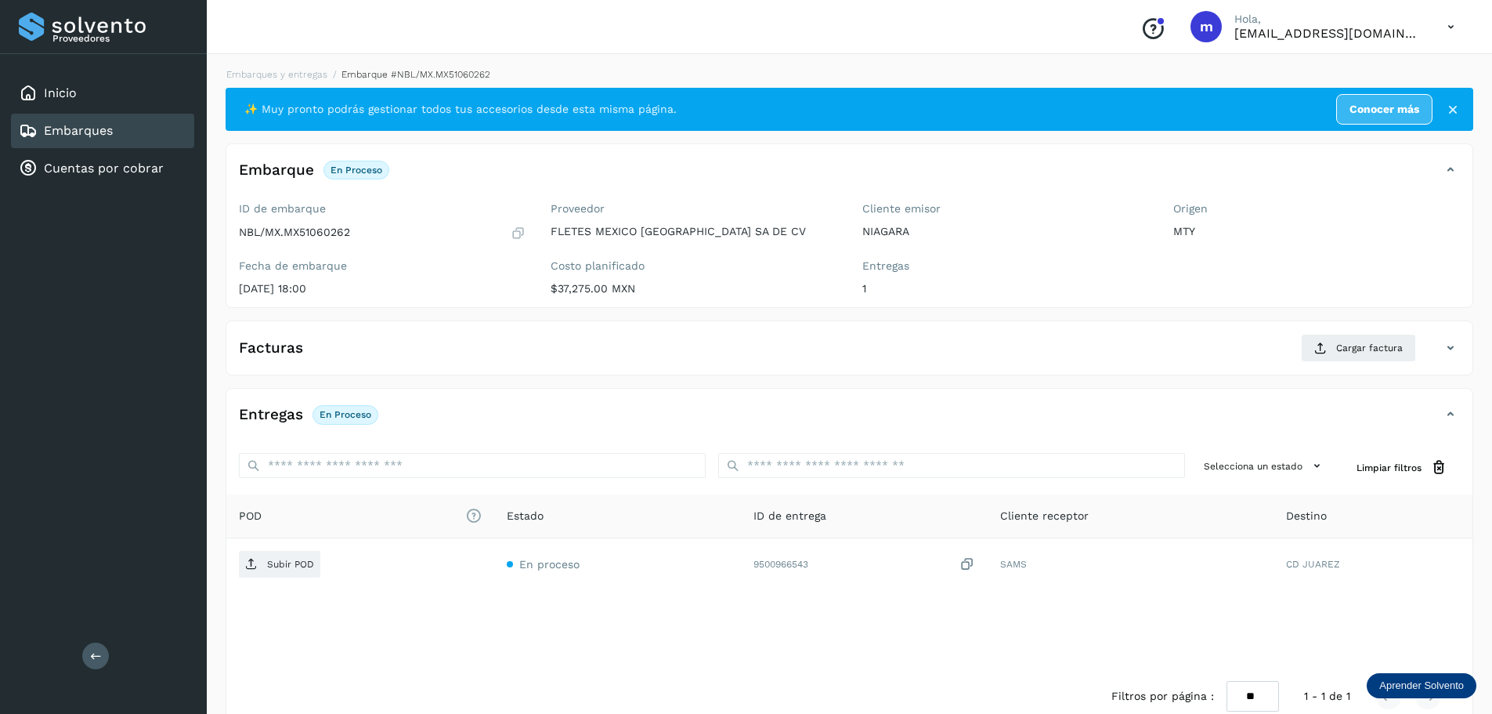
click at [269, 564] on p "Subir POD" at bounding box center [290, 564] width 47 height 11
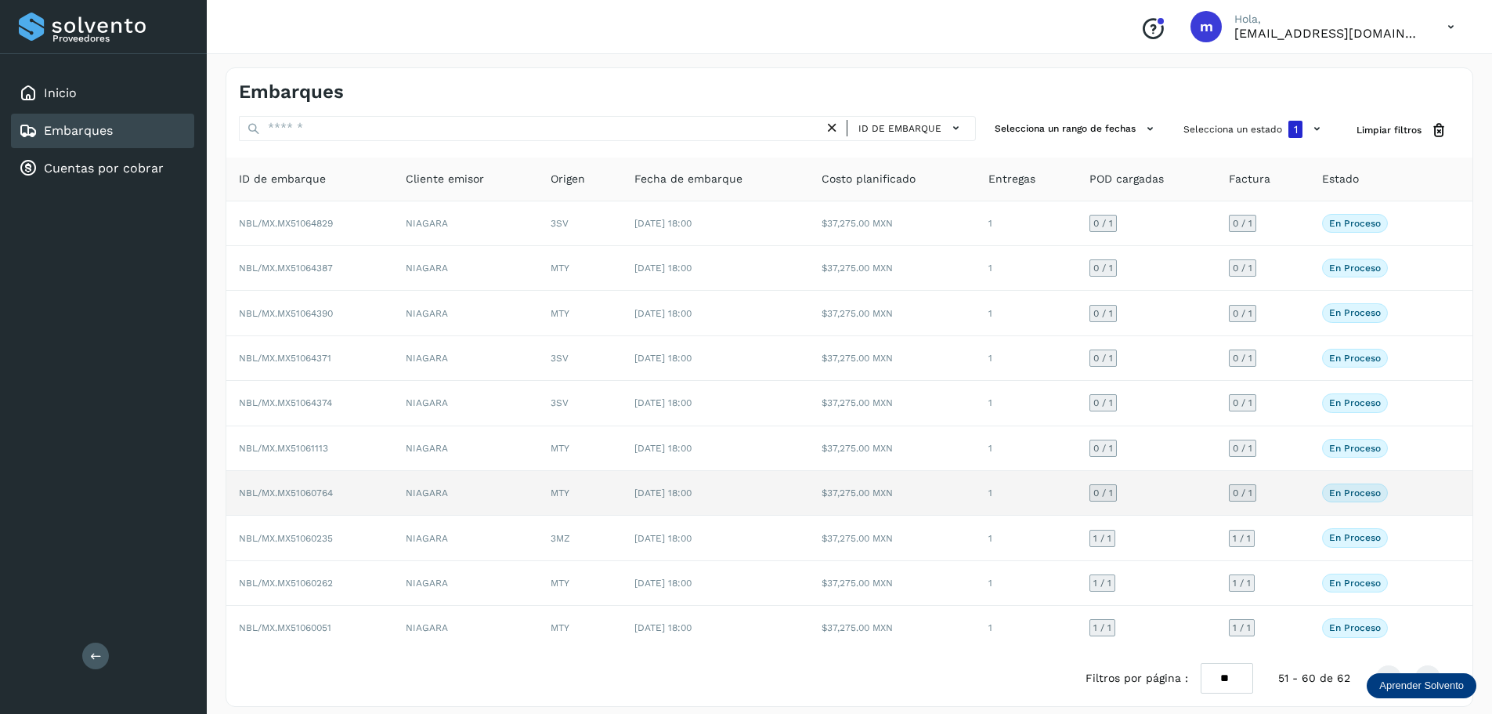
click at [306, 490] on span "NBL/MX.MX51060764" at bounding box center [286, 492] width 94 height 11
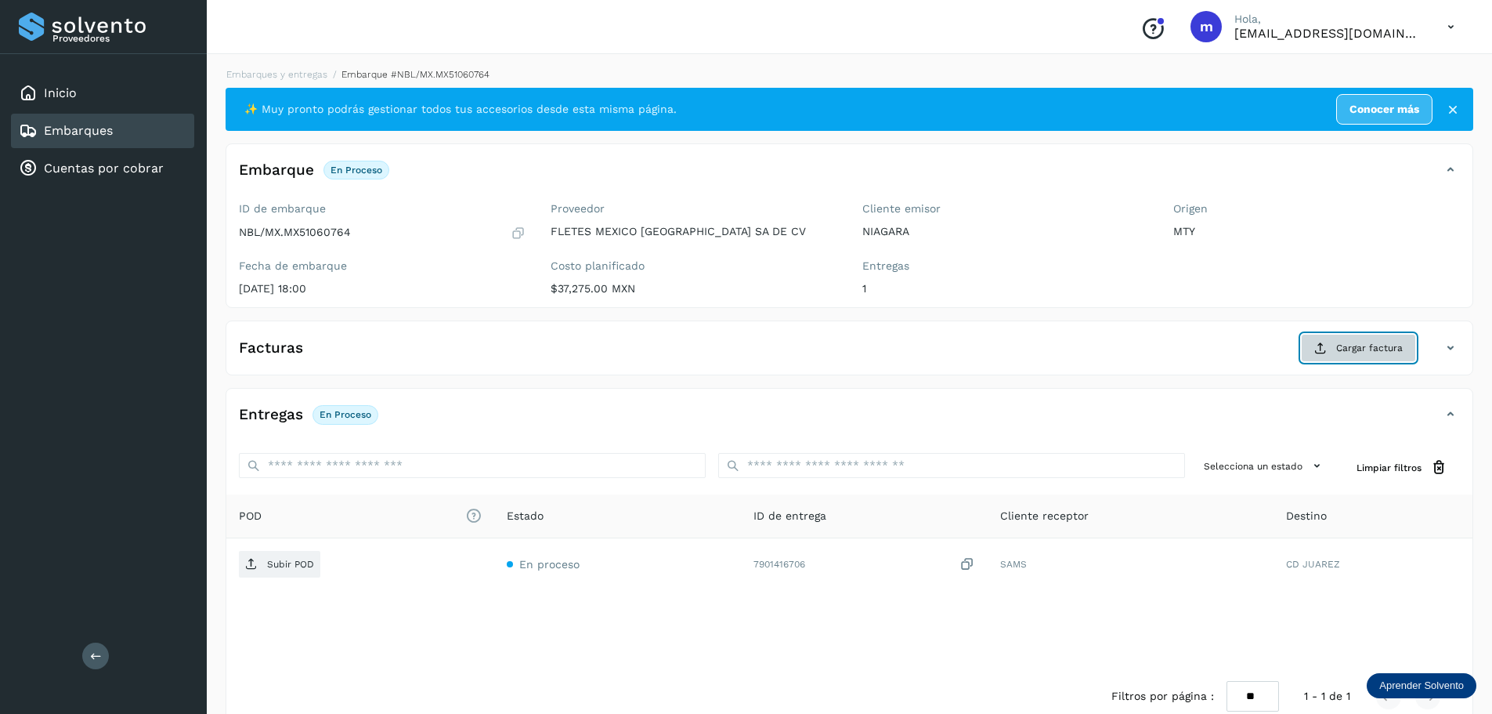
click at [1392, 350] on span "Cargar factura" at bounding box center [1369, 348] width 67 height 14
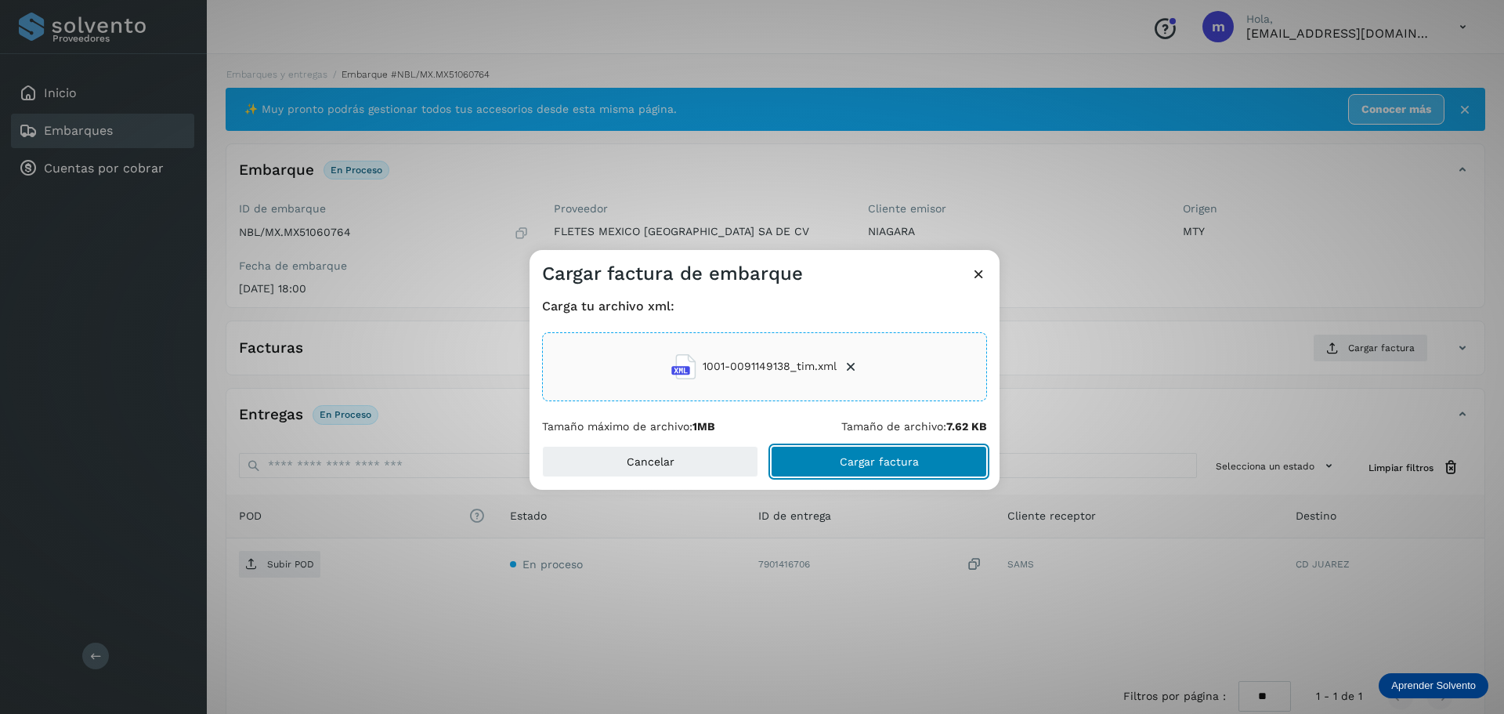
click at [907, 461] on span "Cargar factura" at bounding box center [879, 461] width 79 height 11
click at [290, 570] on div "Cargar factura de embarque Carga tu archivo xml: 1001-0091149138_tim.xml Tamaño…" at bounding box center [752, 357] width 1504 height 714
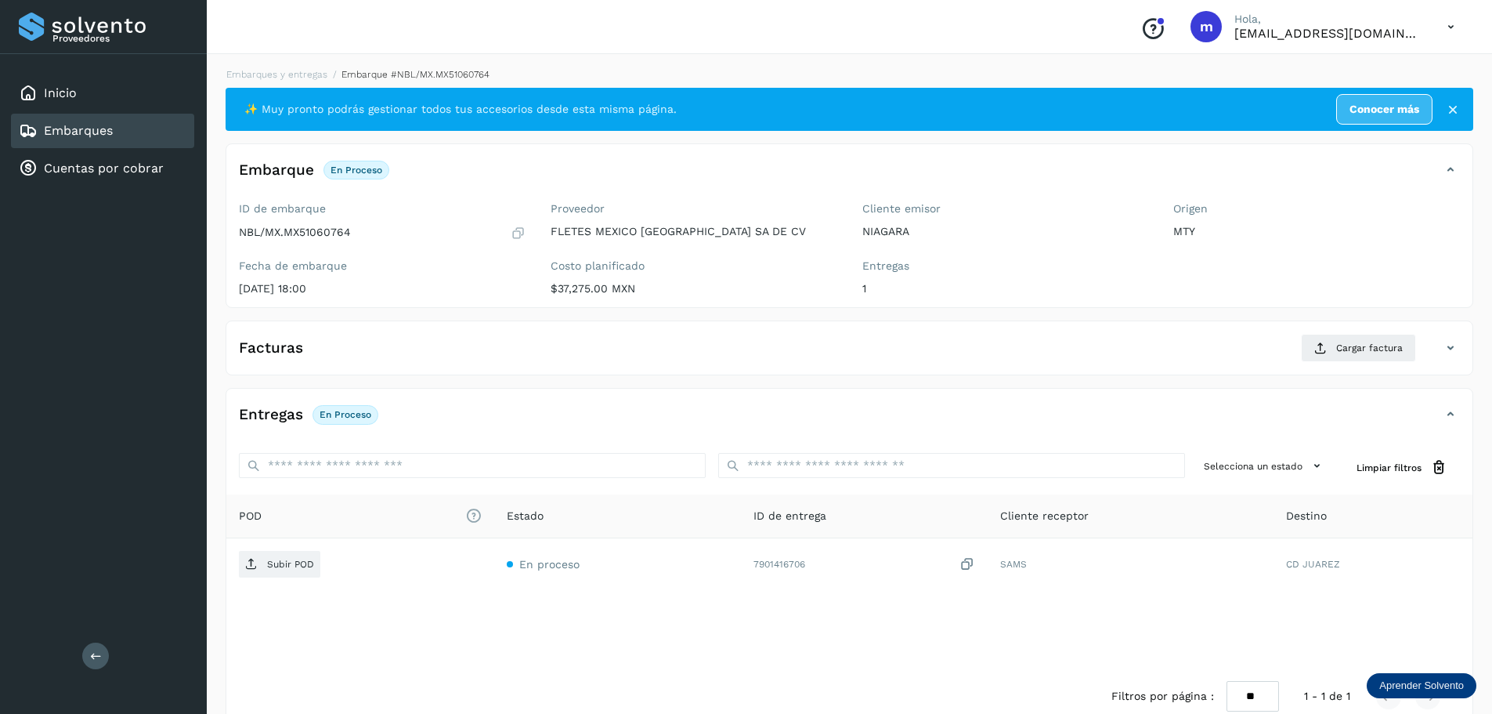
click at [290, 570] on p "Subir POD" at bounding box center [290, 564] width 47 height 11
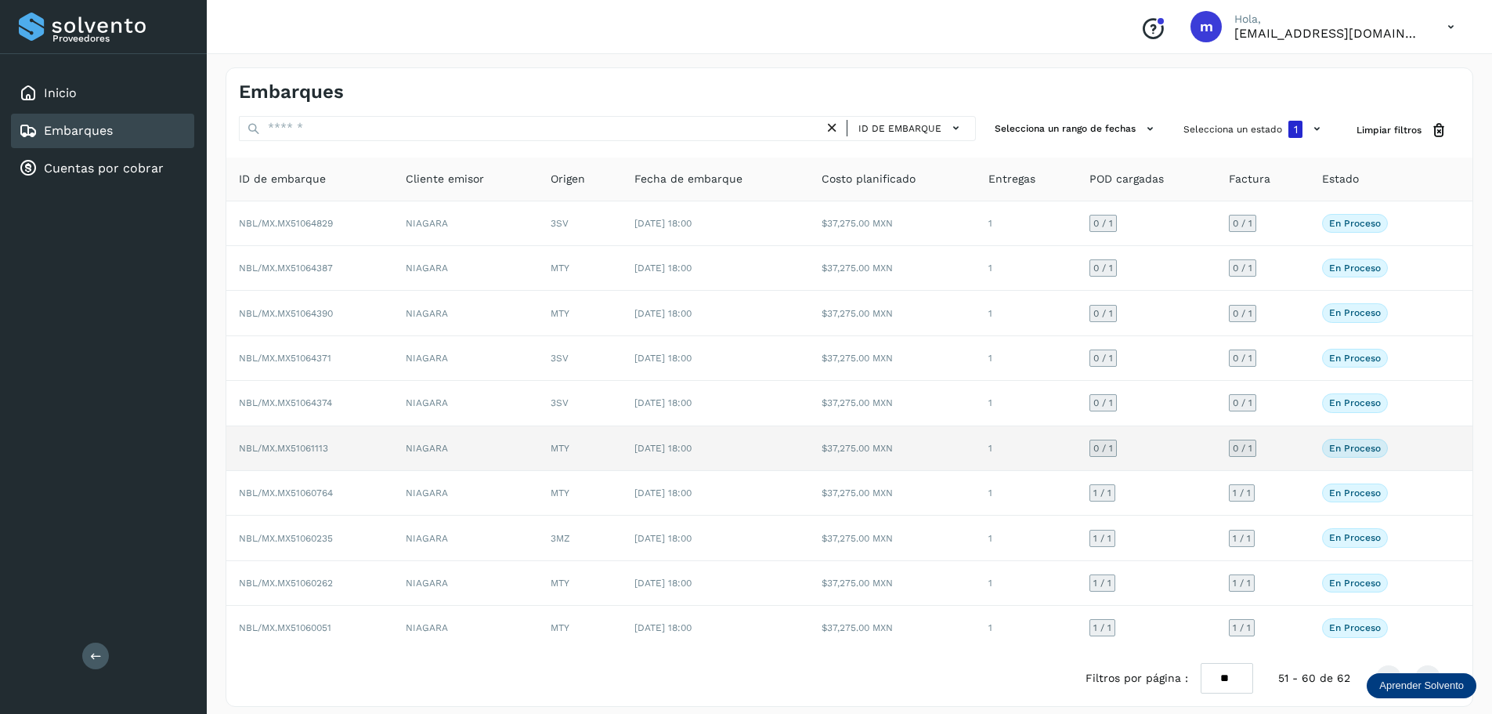
click at [310, 443] on span "NBL/MX.MX51061113" at bounding box center [283, 448] width 89 height 11
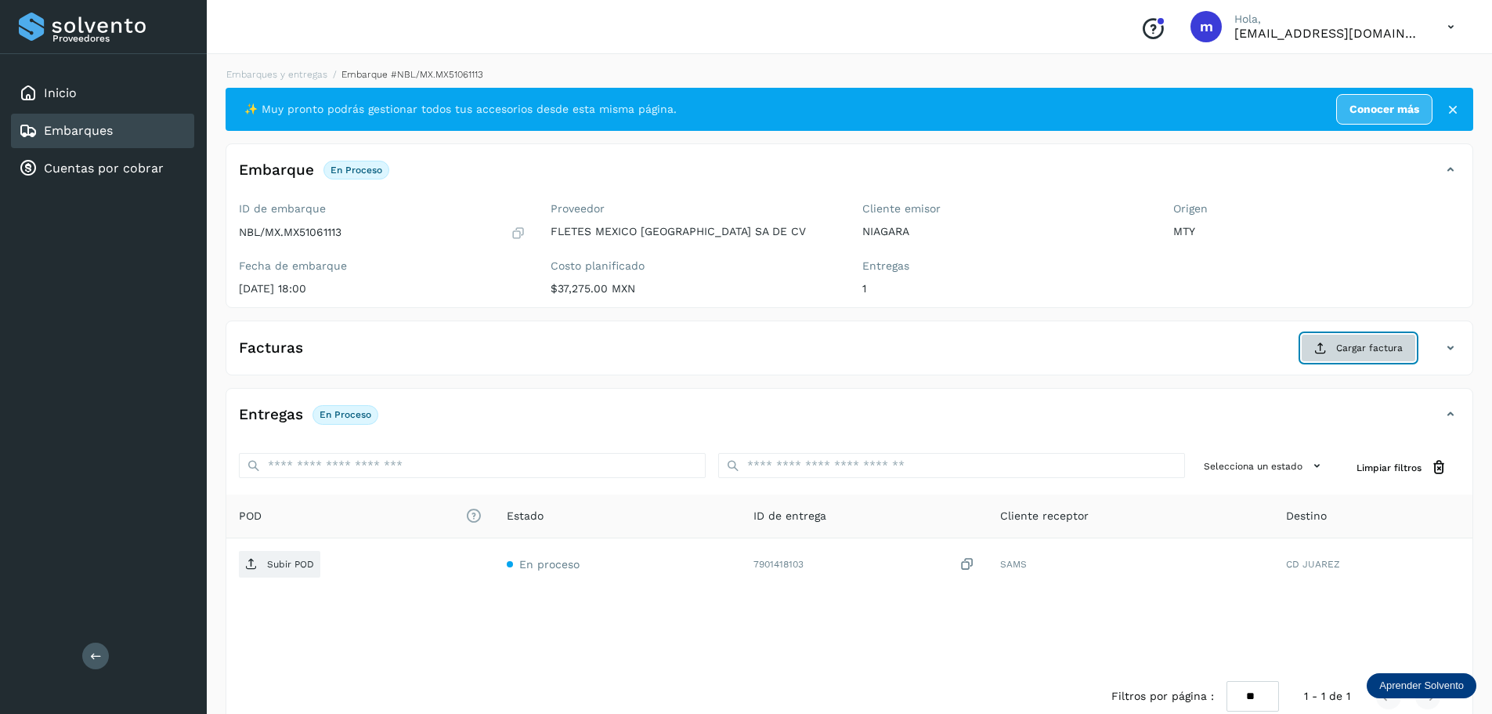
click at [1353, 345] on span "Cargar factura" at bounding box center [1369, 348] width 67 height 14
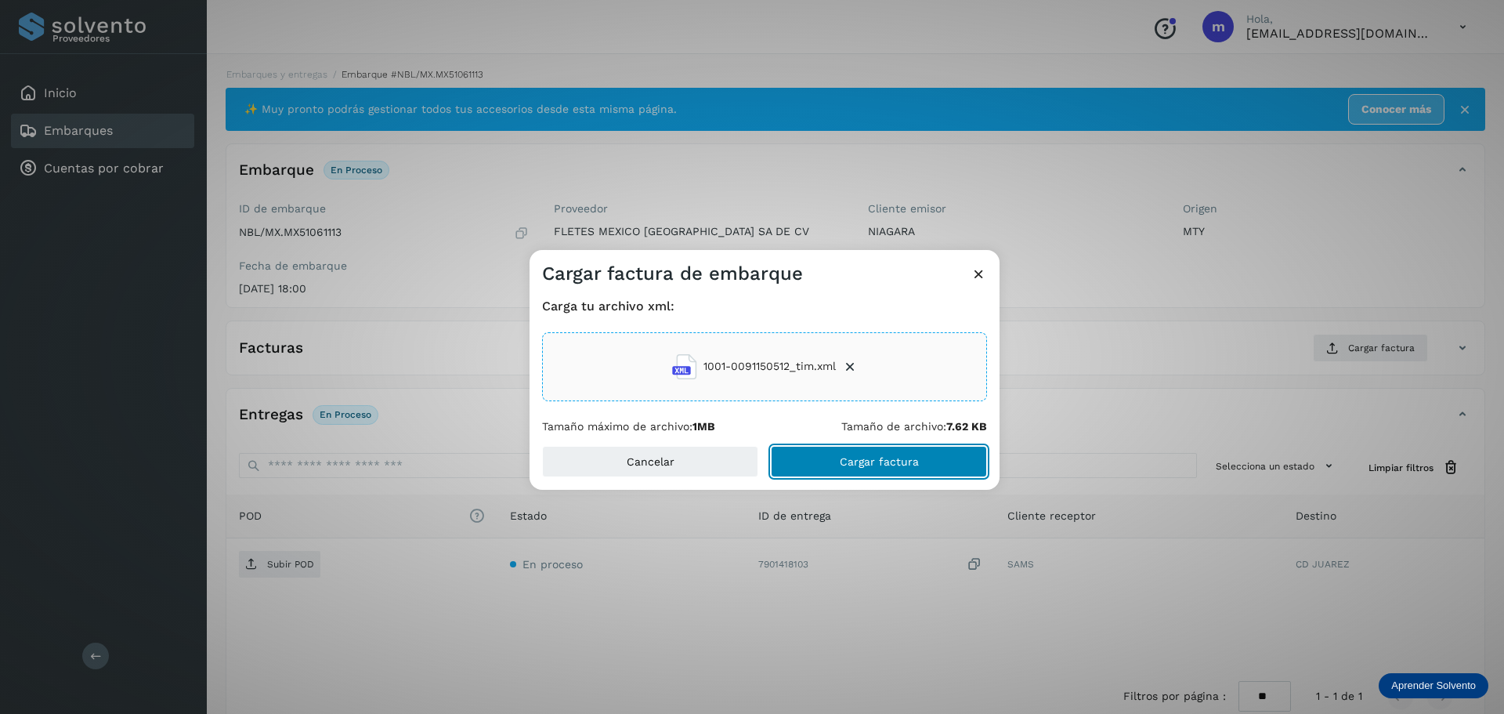
click at [899, 469] on button "Cargar factura" at bounding box center [879, 461] width 216 height 31
click at [288, 563] on div "Cargar factura de embarque Carga tu archivo xml: 1001-0091150512_tim.xml Tamaño…" at bounding box center [752, 357] width 1504 height 714
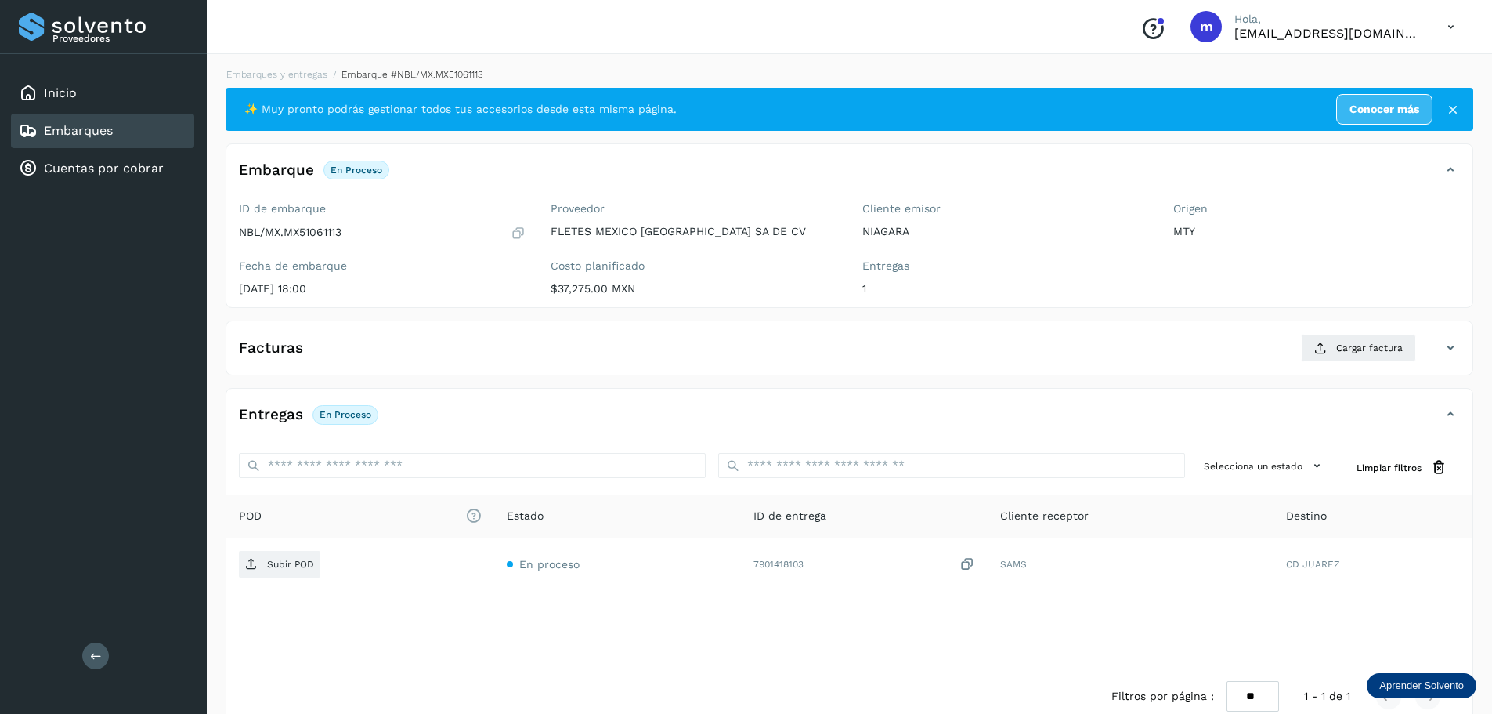
click at [288, 563] on p "Subir POD" at bounding box center [290, 564] width 47 height 11
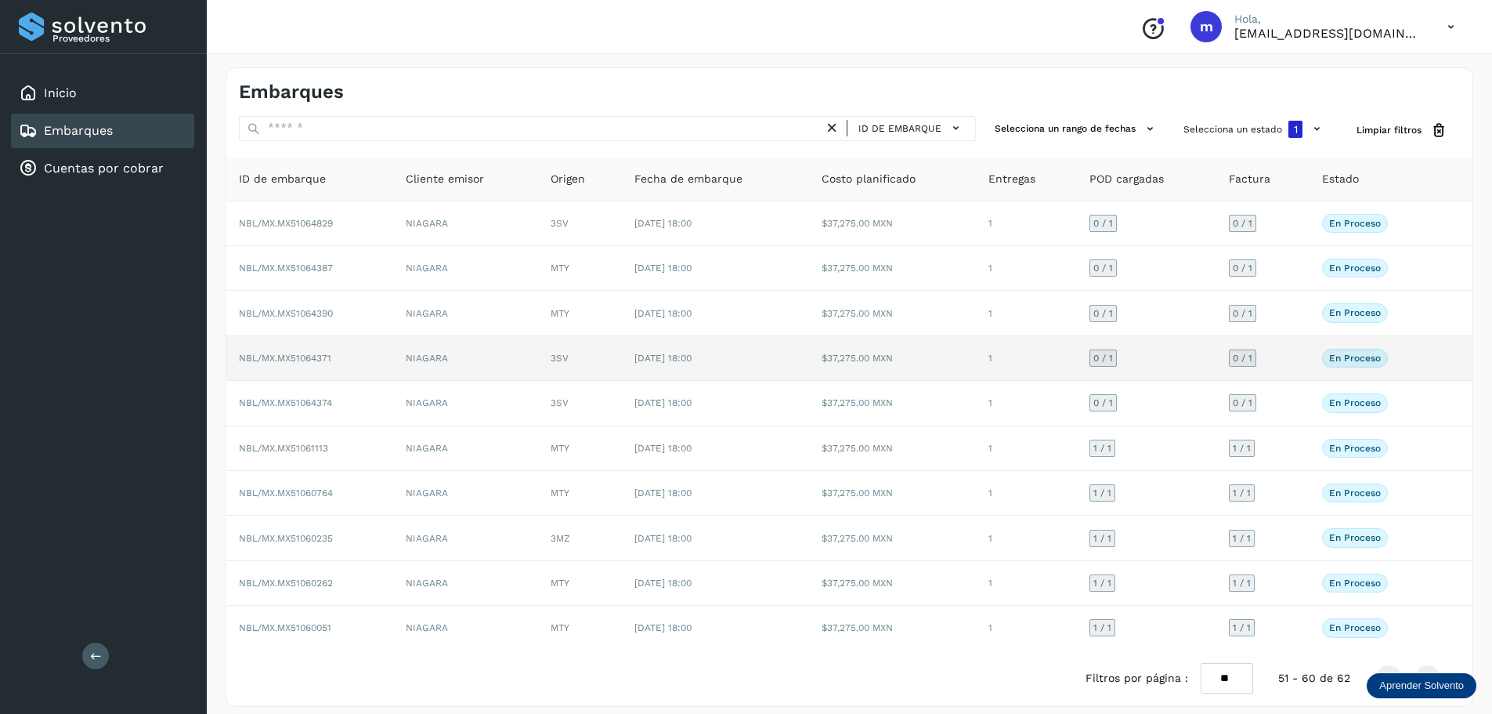
click at [309, 362] on span "NBL/MX.MX51064371" at bounding box center [285, 358] width 92 height 11
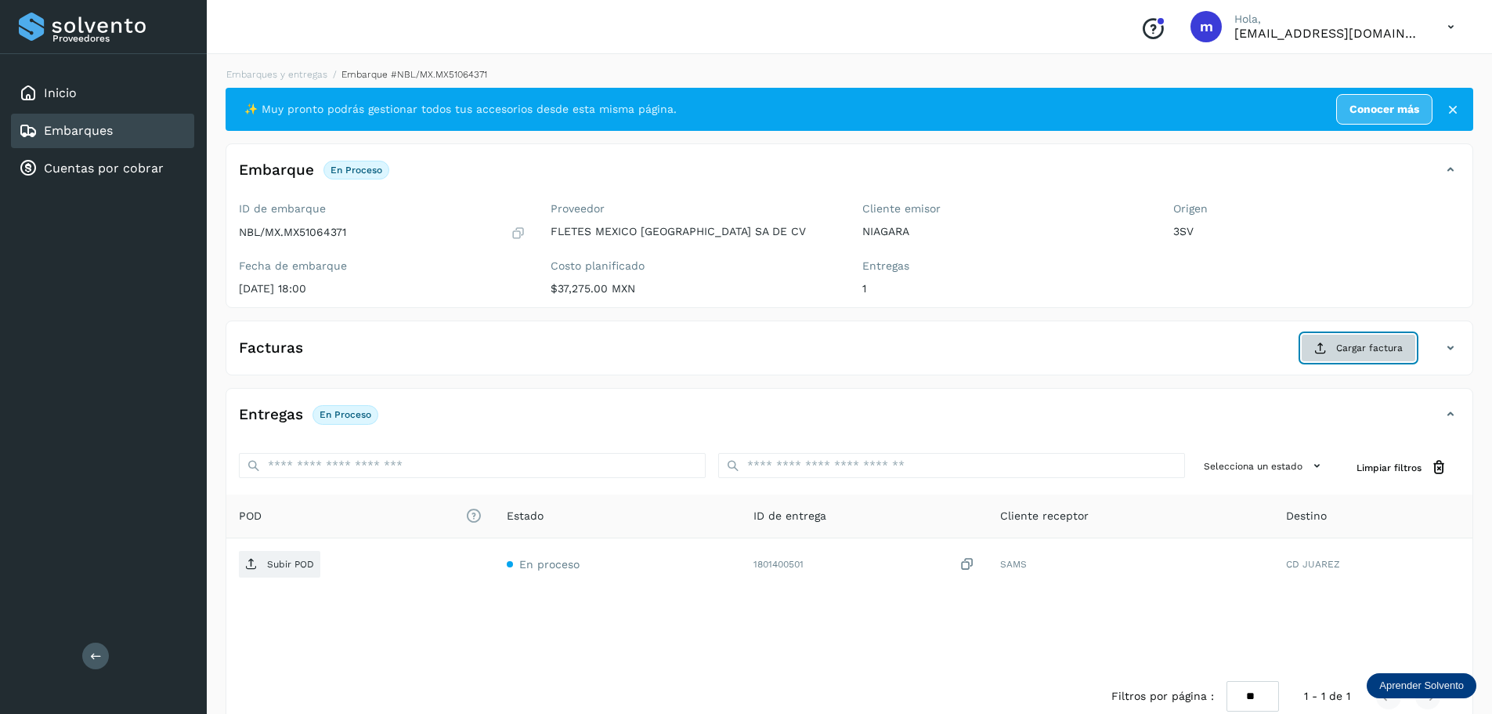
click at [1373, 348] on span "Cargar factura" at bounding box center [1369, 348] width 67 height 14
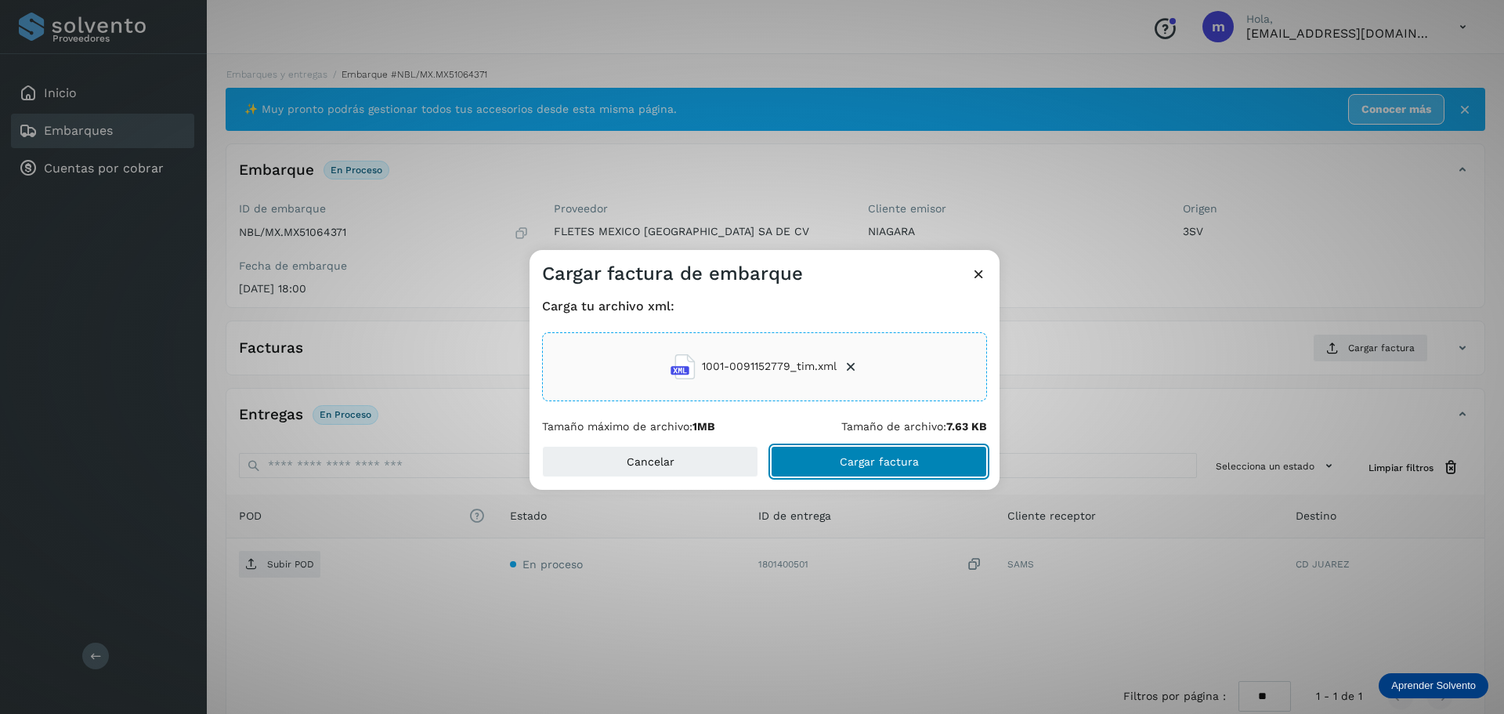
click at [841, 461] on span "Cargar factura" at bounding box center [879, 461] width 79 height 11
click at [291, 562] on div "Cargar factura de embarque Carga tu archivo xml: 1001-0091152779_tim.xml Tamaño…" at bounding box center [752, 357] width 1504 height 714
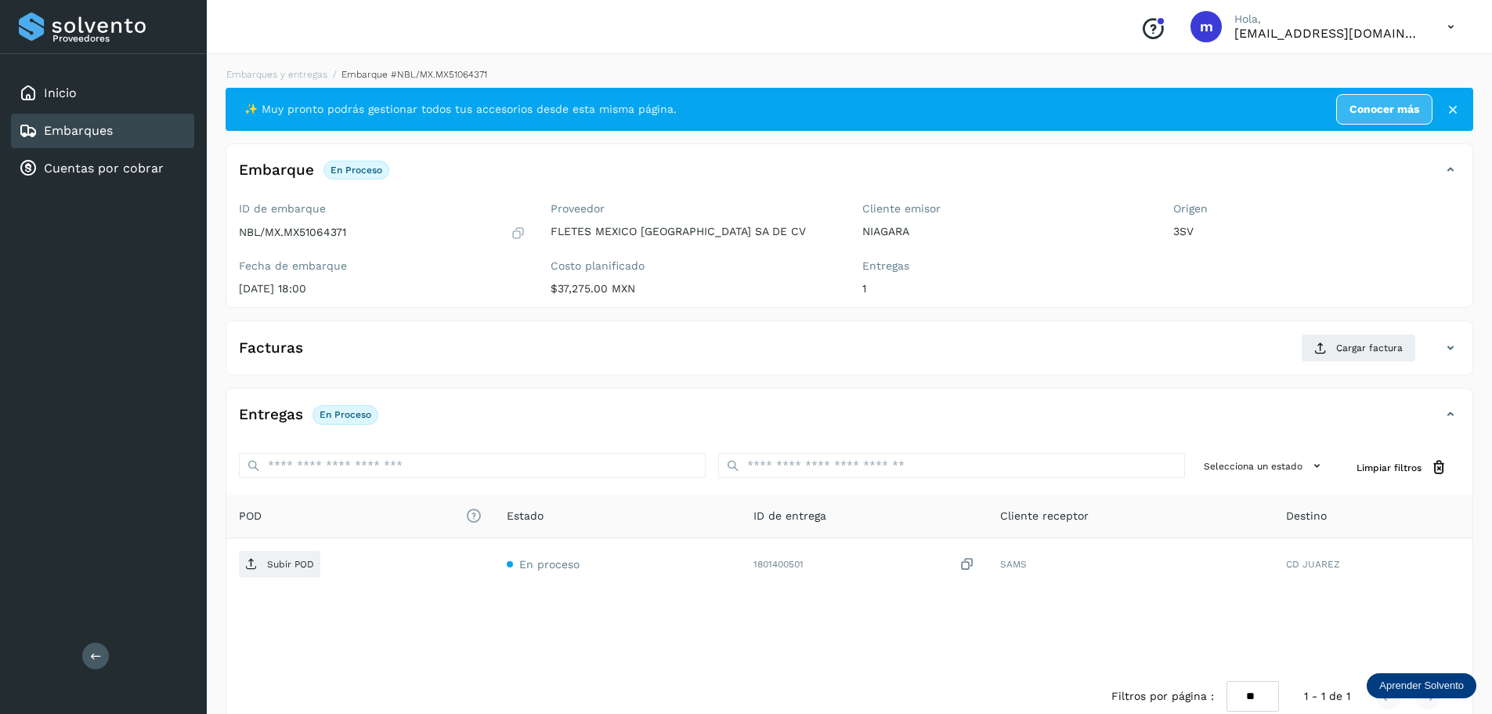
click at [291, 562] on p "Subir POD" at bounding box center [290, 564] width 47 height 11
click at [1387, 208] on label "Origen" at bounding box center [1317, 208] width 287 height 13
click at [1452, 24] on icon at bounding box center [1451, 27] width 32 height 32
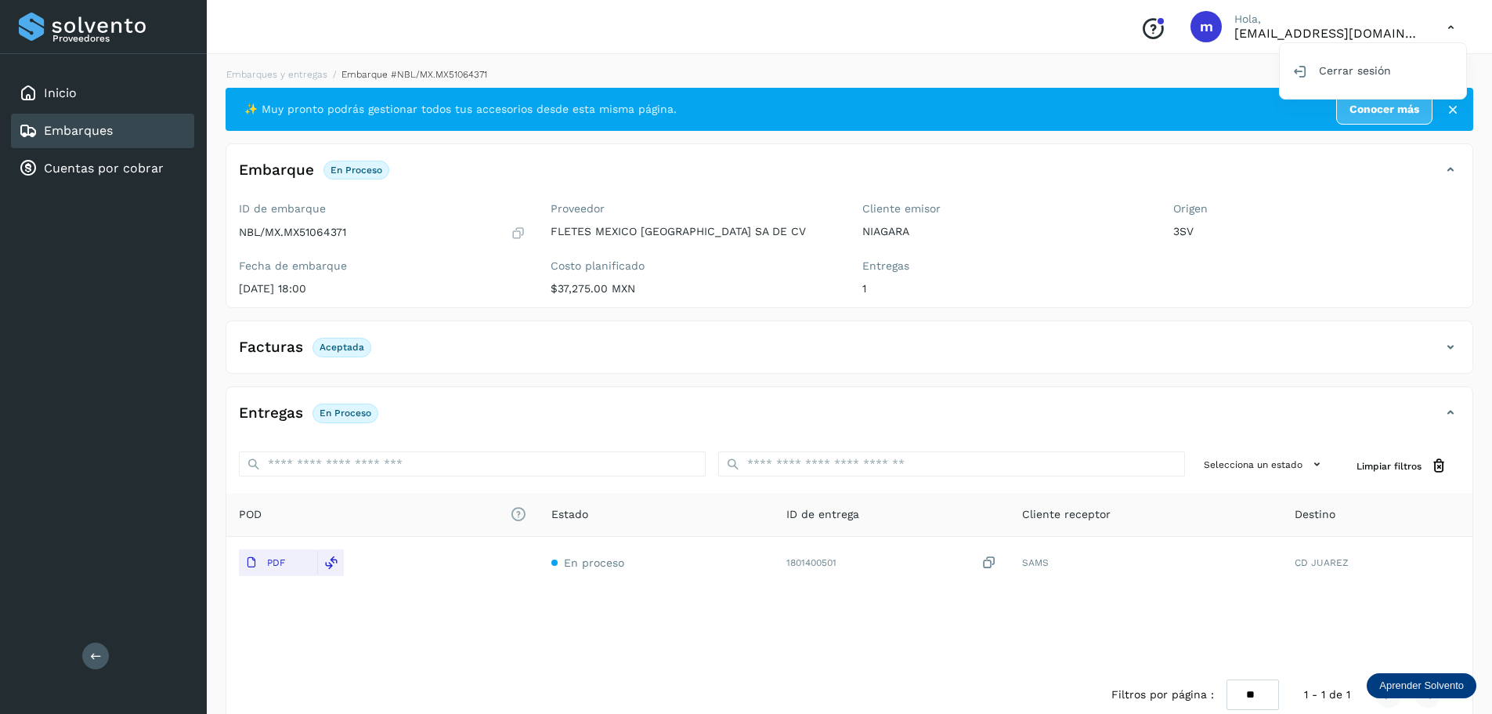
click at [1293, 197] on div at bounding box center [746, 357] width 1492 height 714
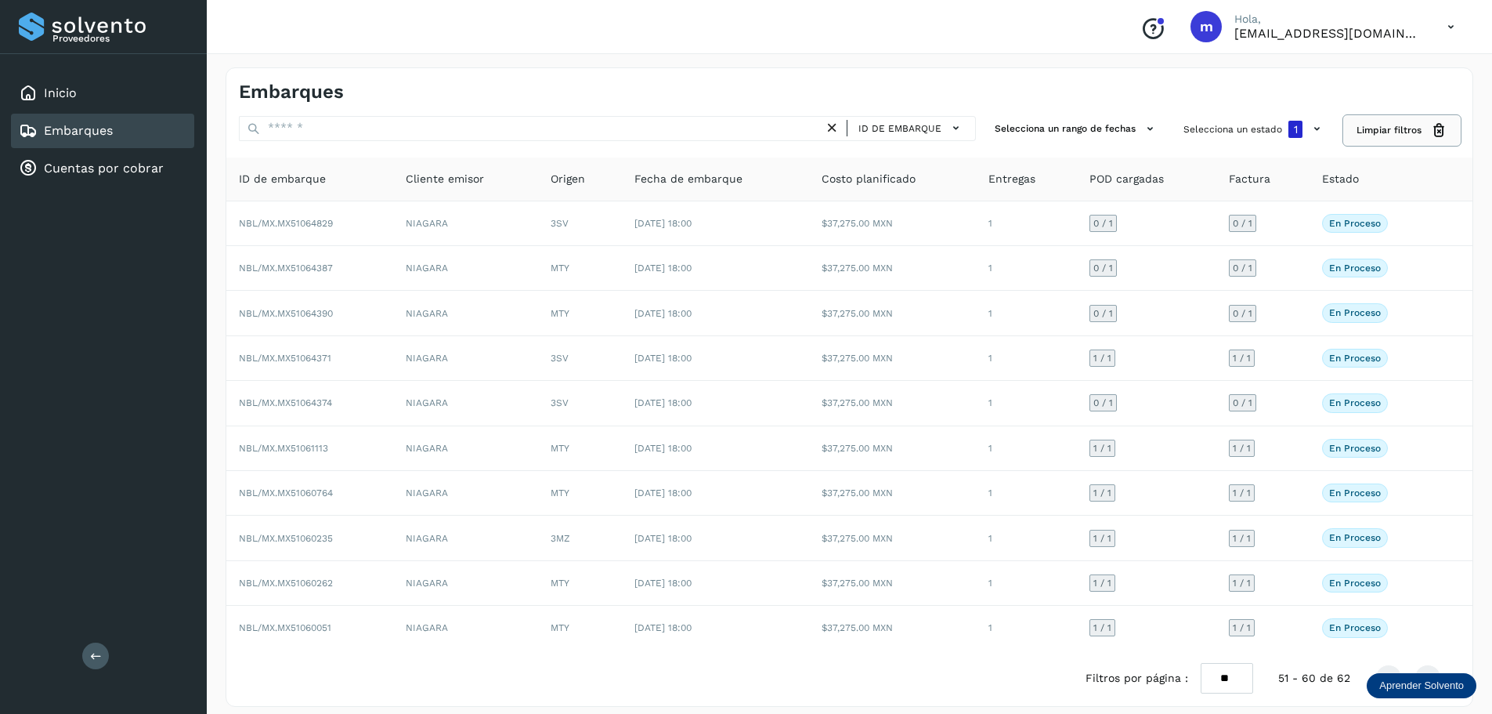
click at [1412, 128] on span "Limpiar filtros" at bounding box center [1389, 130] width 65 height 14
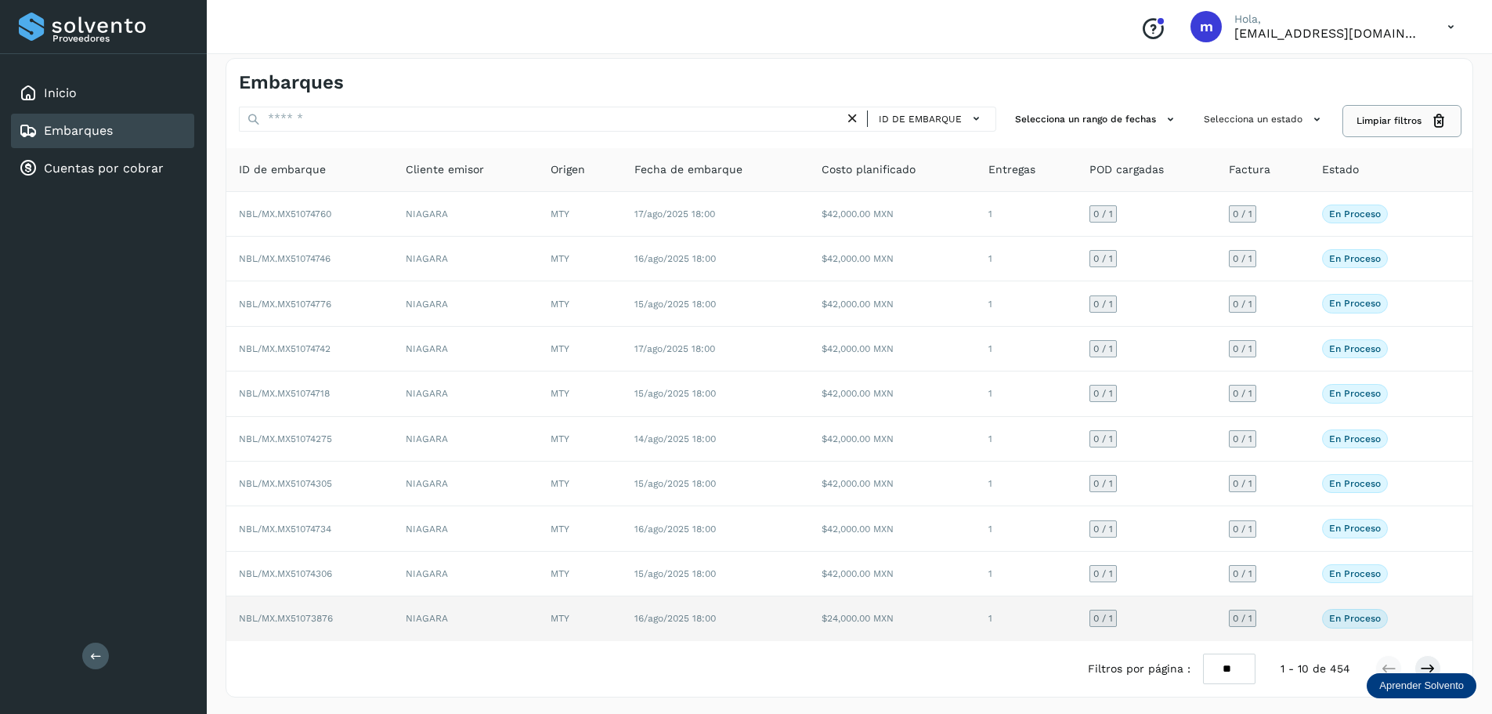
scroll to position [12, 0]
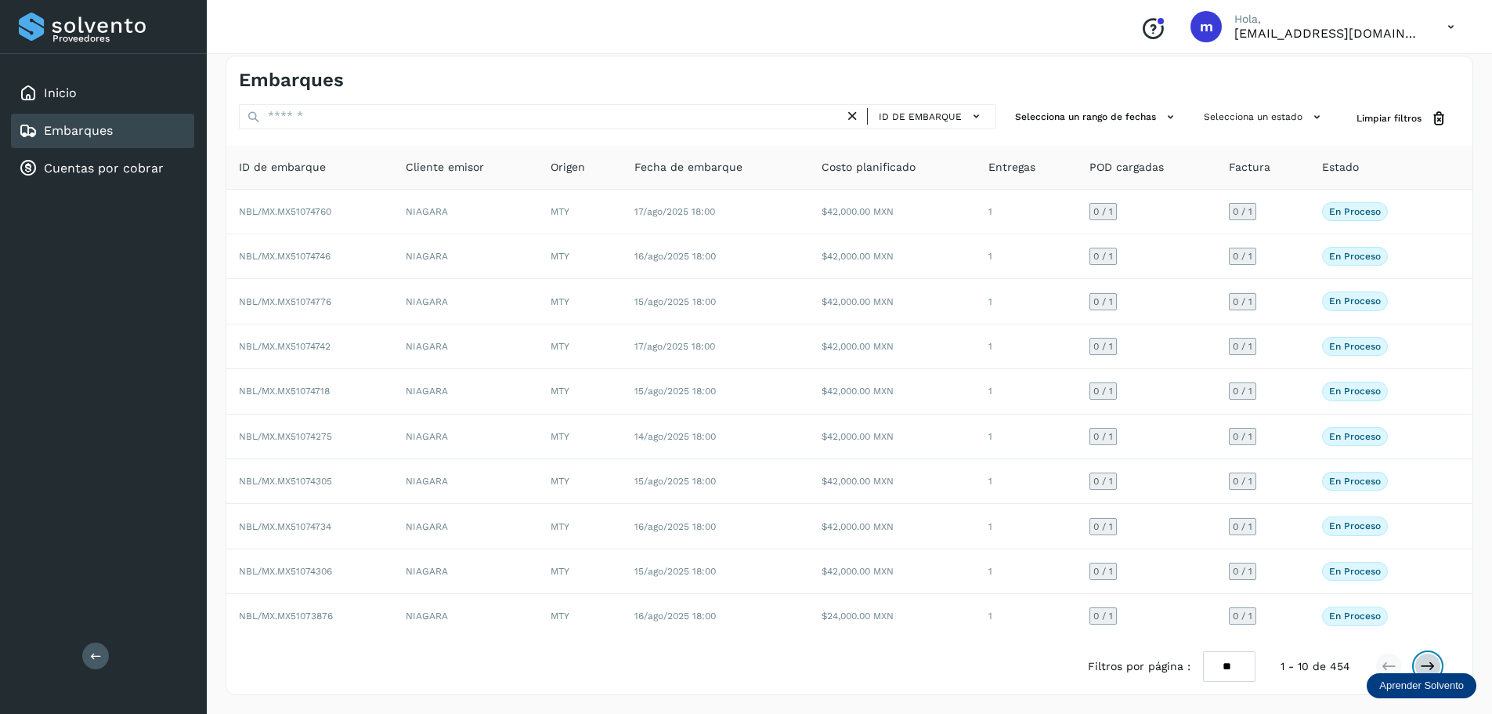
click at [1430, 663] on icon at bounding box center [1428, 666] width 16 height 16
click at [1392, 664] on icon at bounding box center [1389, 666] width 16 height 16
click at [1456, 25] on icon at bounding box center [1451, 27] width 32 height 32
click at [1391, 71] on div "Cerrar sesión" at bounding box center [1373, 71] width 186 height 30
